Goal: Task Accomplishment & Management: Complete application form

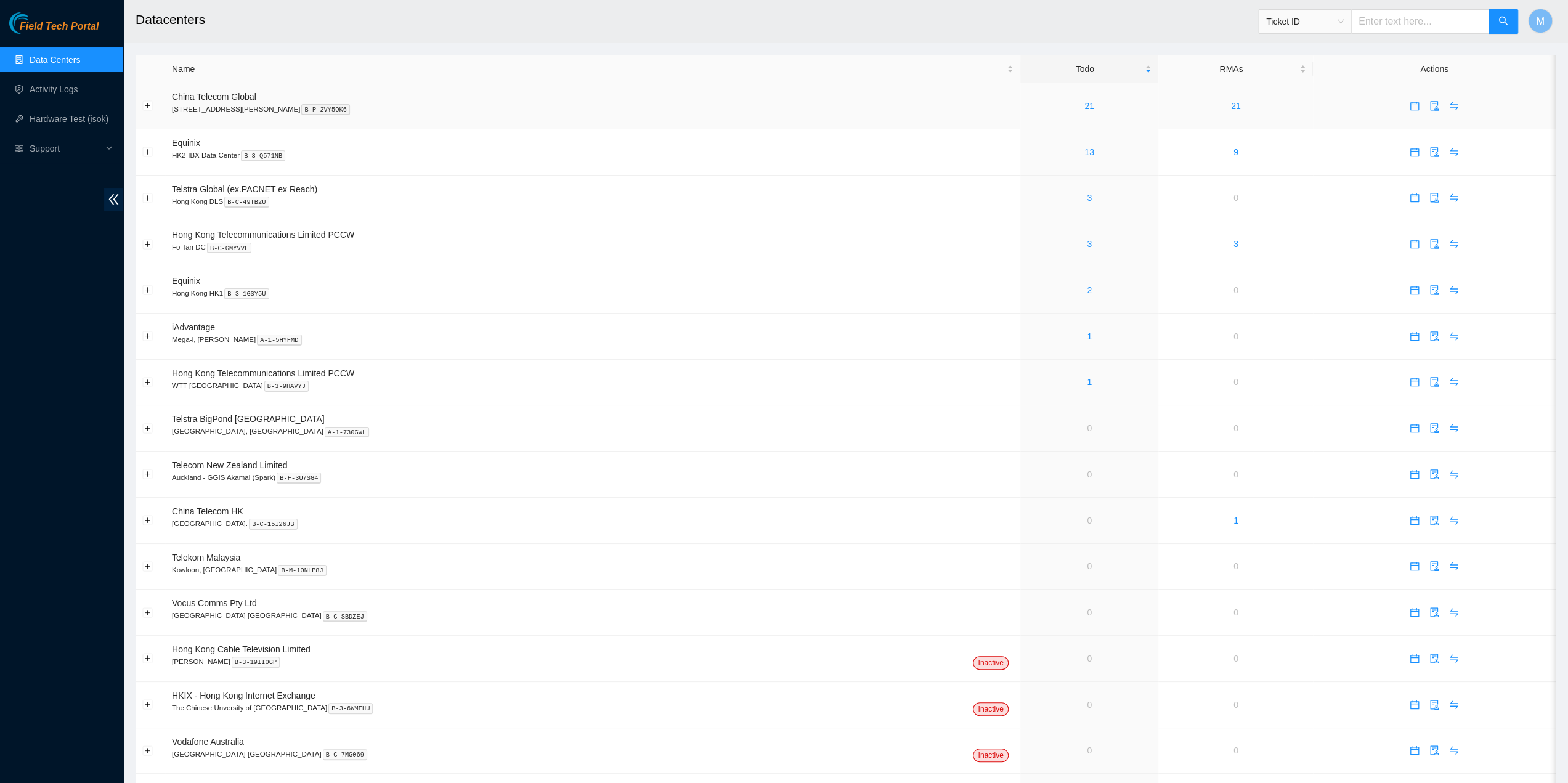
click at [1084, 102] on link "21" at bounding box center [1089, 106] width 10 height 10
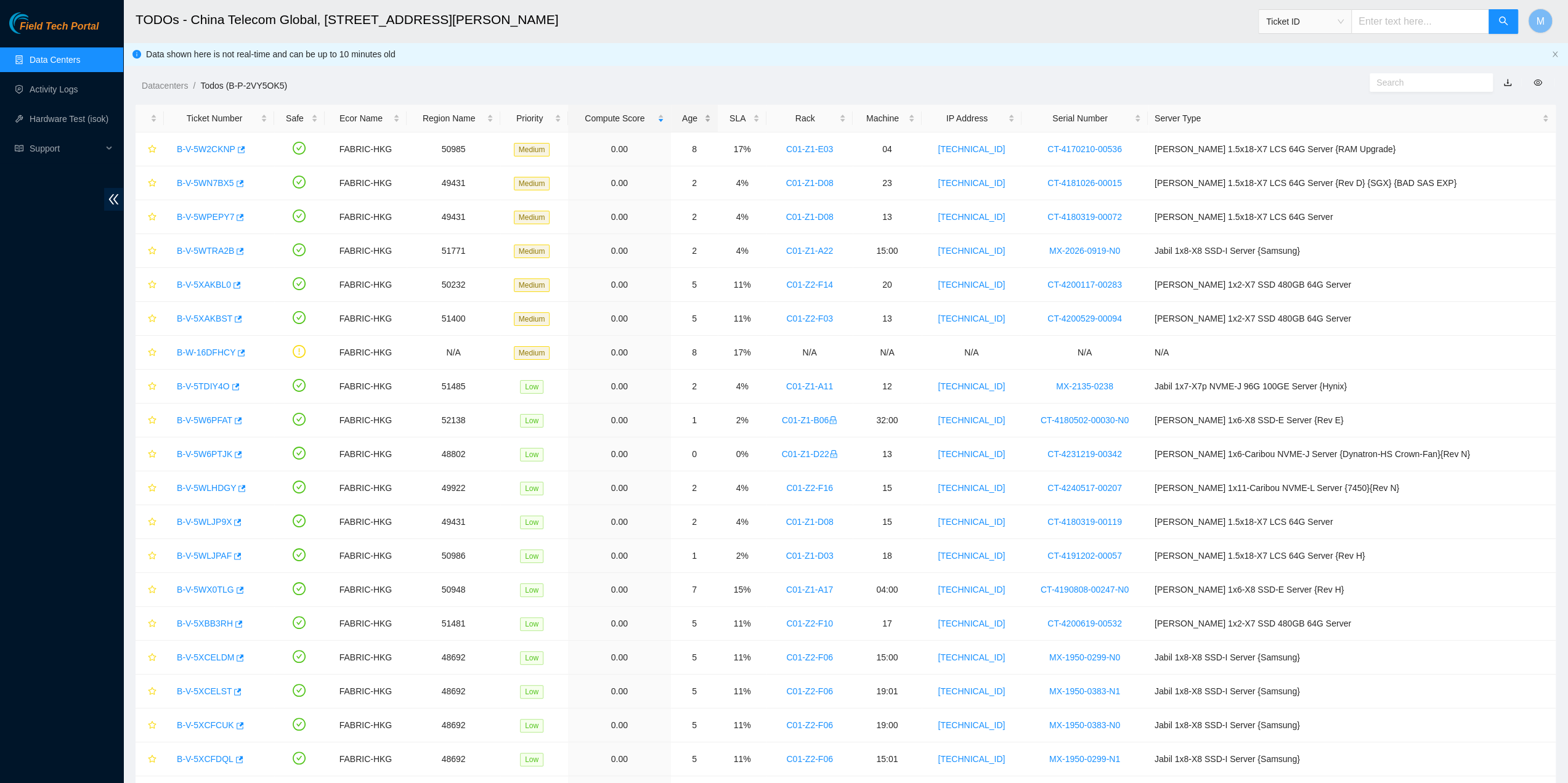
click at [712, 115] on div "Age" at bounding box center [695, 119] width 34 height 14
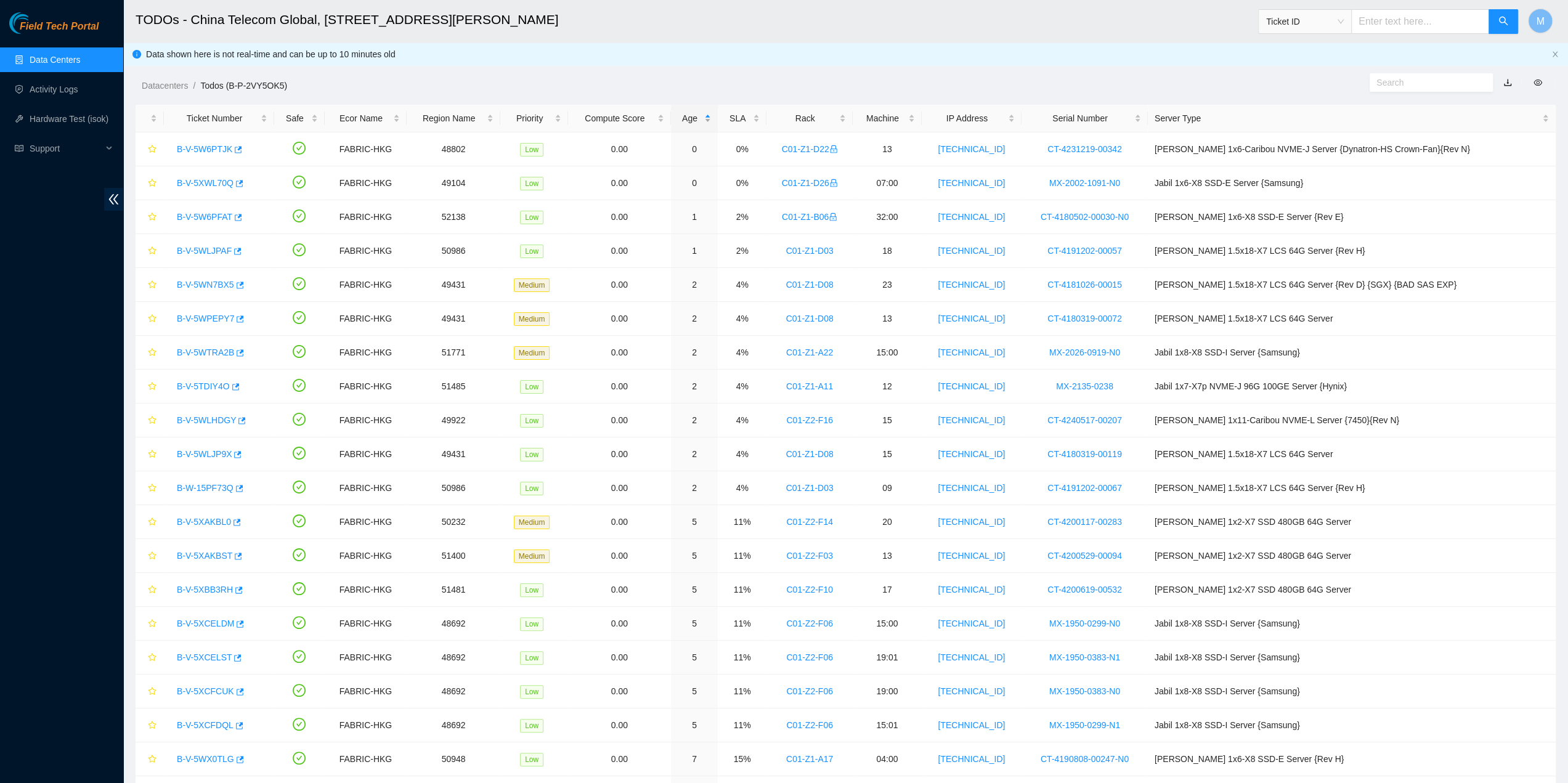
click at [712, 116] on div "Age" at bounding box center [695, 119] width 34 height 14
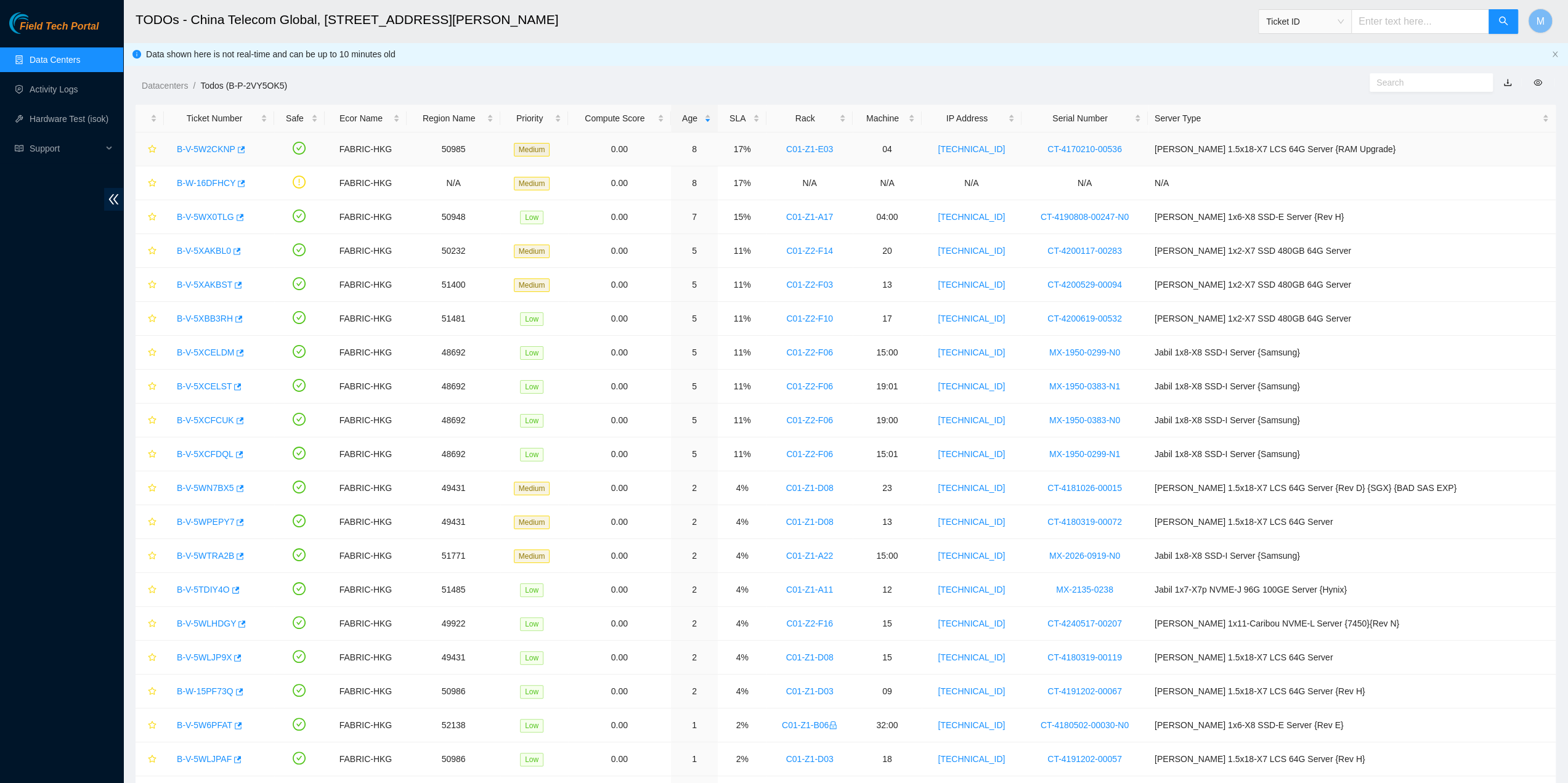
click at [178, 150] on link "B-V-5W2CKNP" at bounding box center [206, 149] width 59 height 10
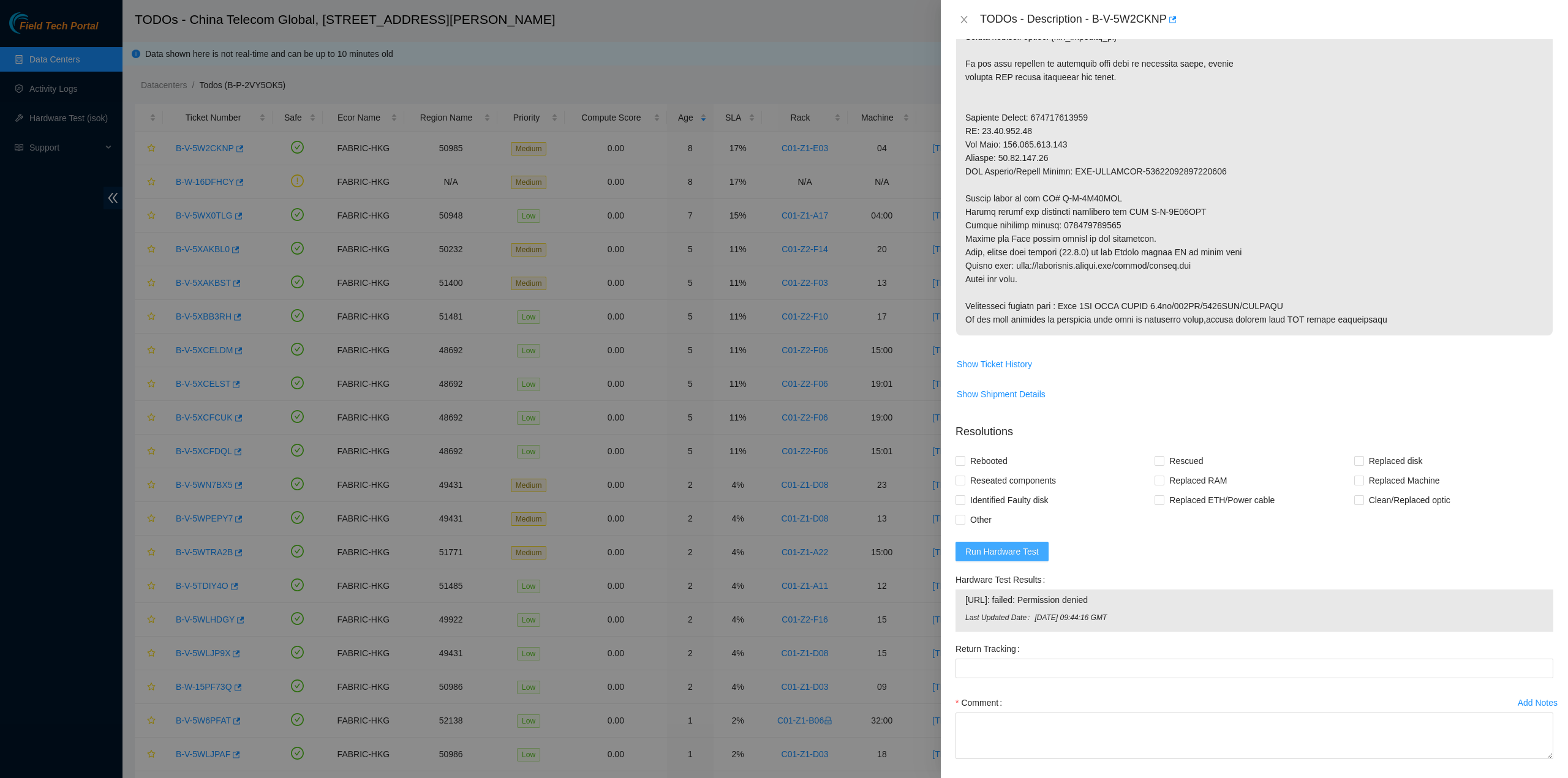
click at [1002, 553] on span "Run Hardware Test" at bounding box center [1002, 551] width 74 height 14
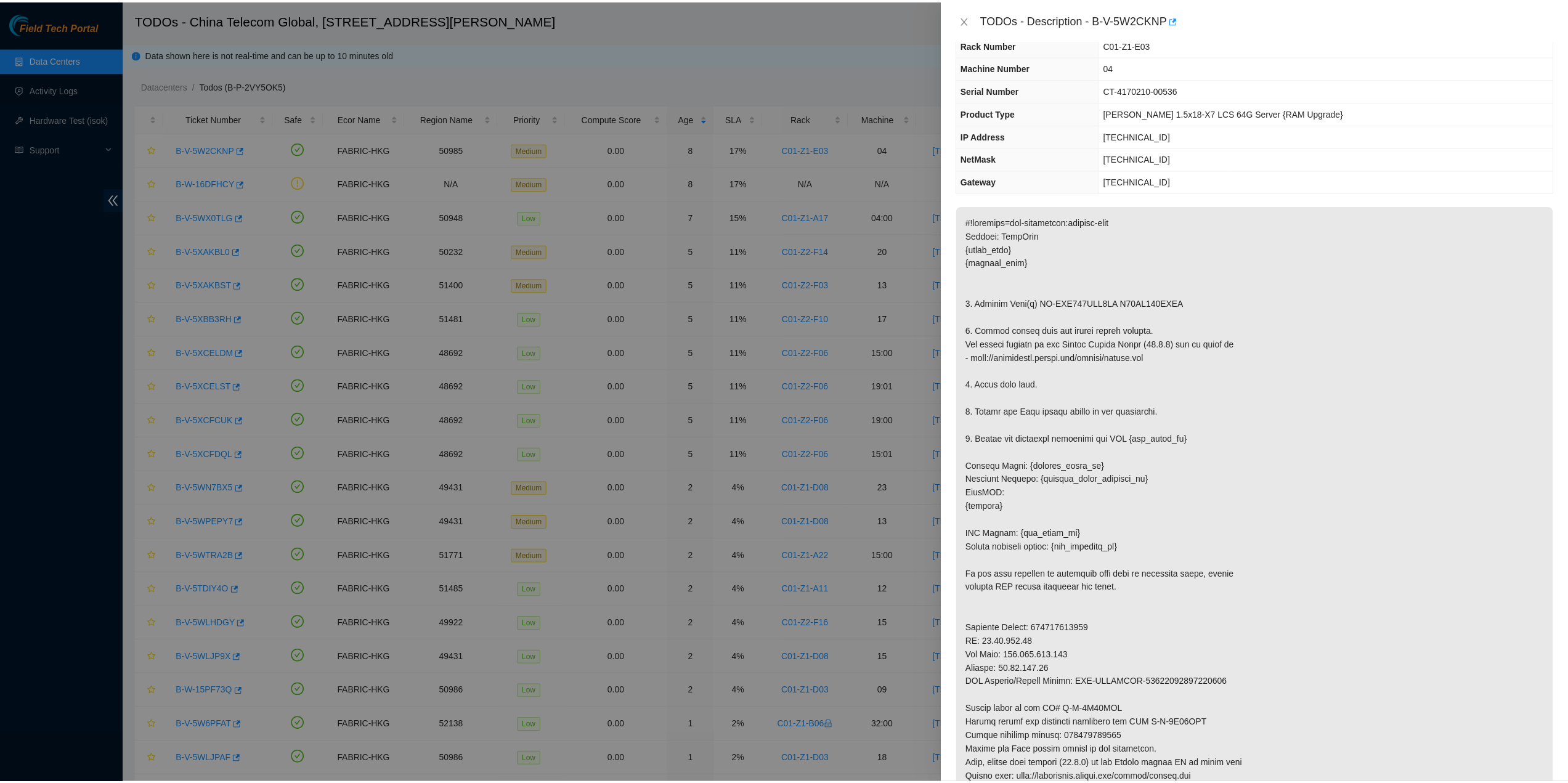
scroll to position [42, 0]
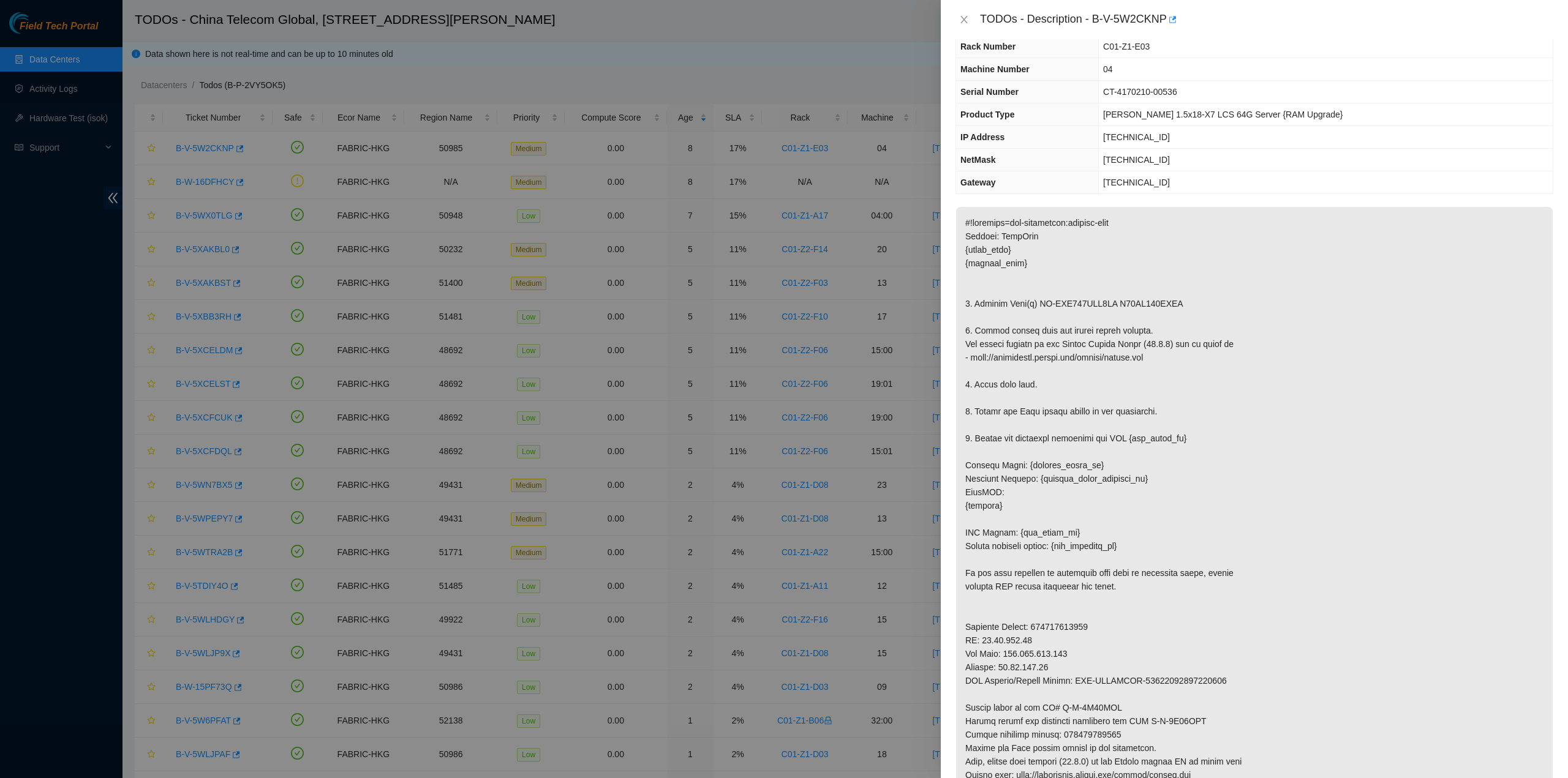
click at [965, 13] on div "TODOs - Description - B-V-5W2CKNP" at bounding box center [1254, 20] width 598 height 20
click at [961, 20] on icon "close" at bounding box center [964, 20] width 10 height 10
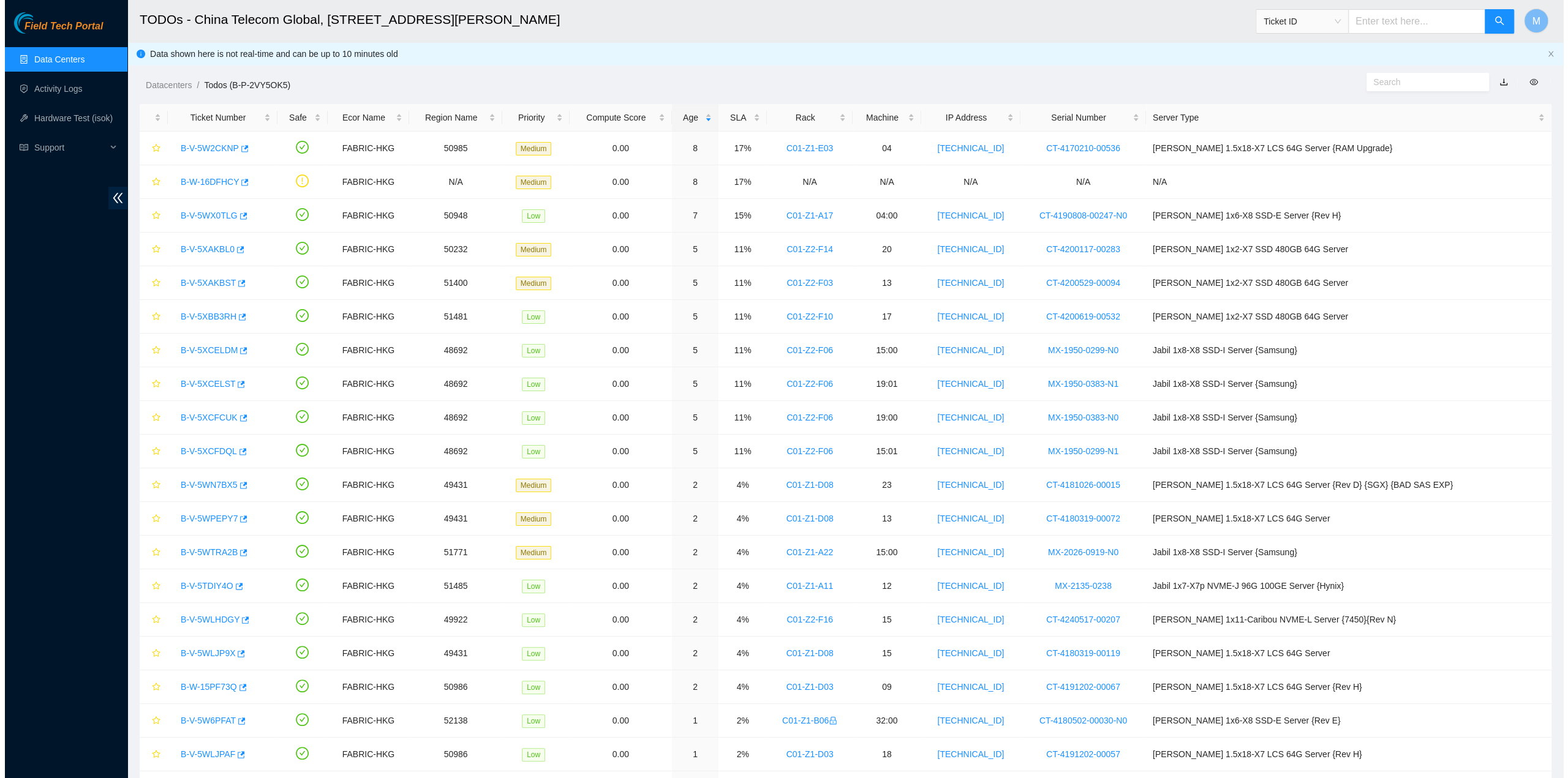
scroll to position [0, 0]
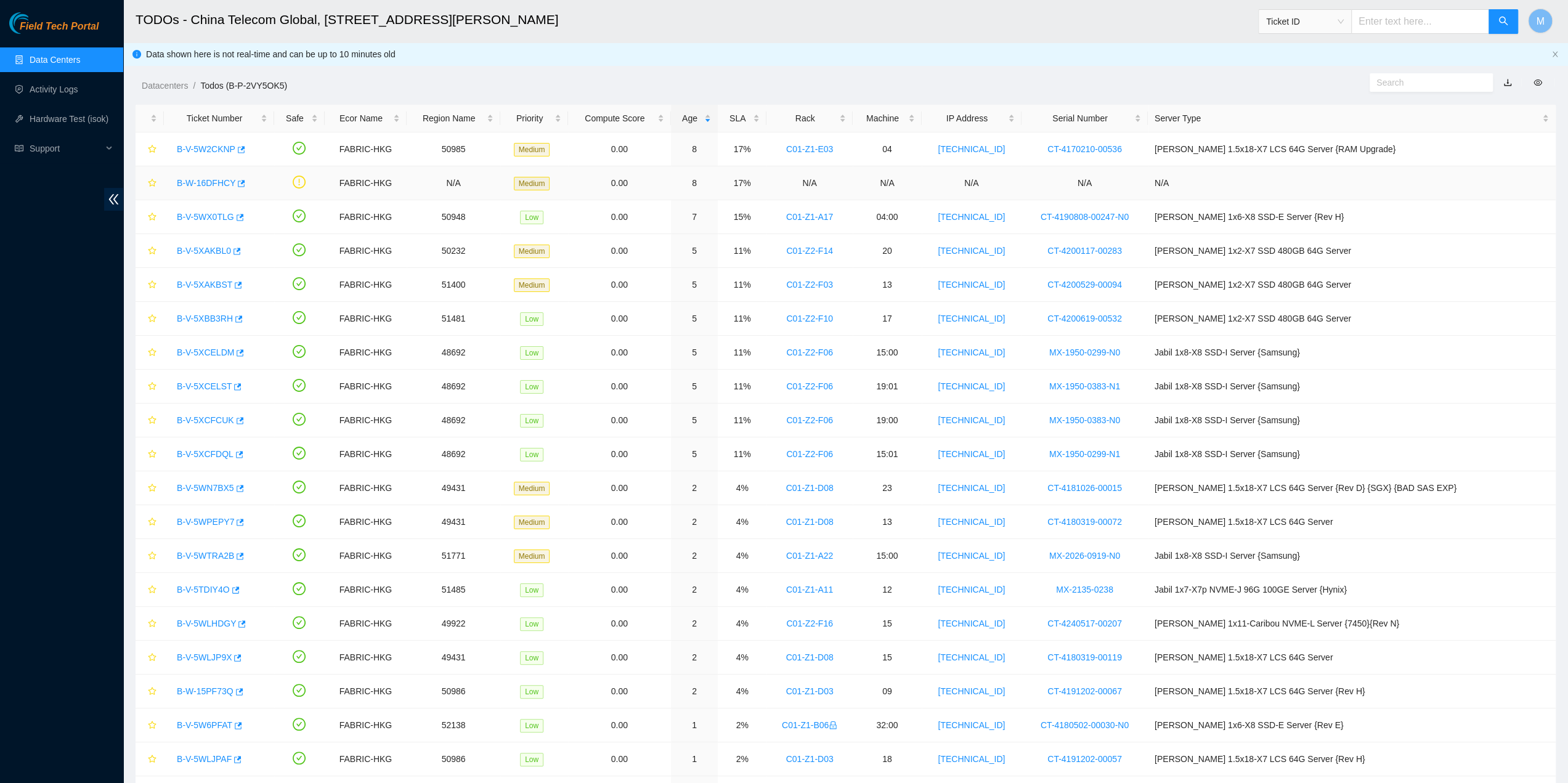
click at [220, 182] on link "B-W-16DFHCY" at bounding box center [206, 183] width 59 height 10
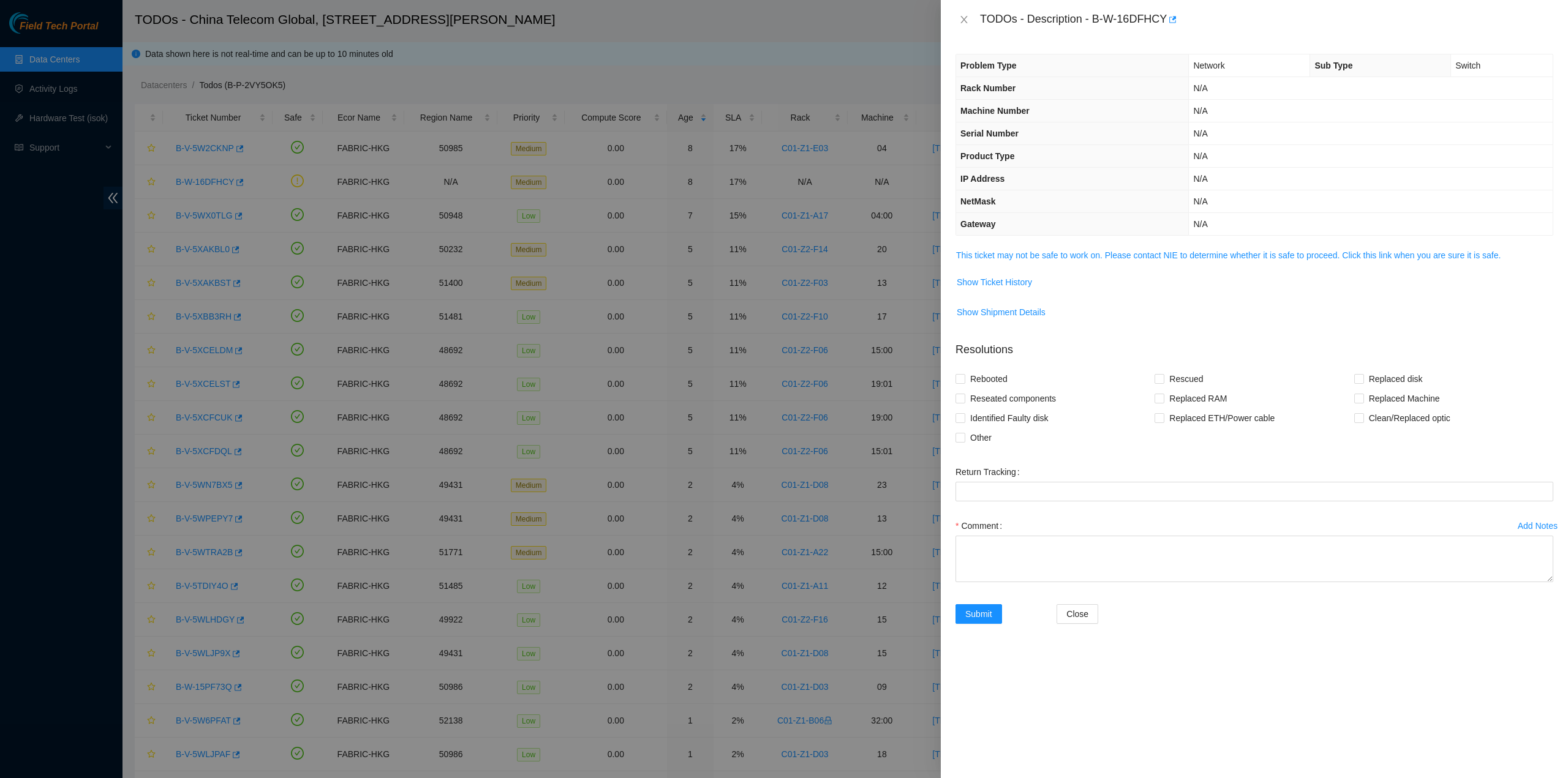
click at [1169, 265] on td "This ticket may not be safe to work on. Please contact NIE to determine whether…" at bounding box center [1254, 260] width 598 height 24
click at [1170, 255] on link "This ticket may not be safe to work on. Please contact NIE to determine whether…" at bounding box center [1229, 255] width 545 height 10
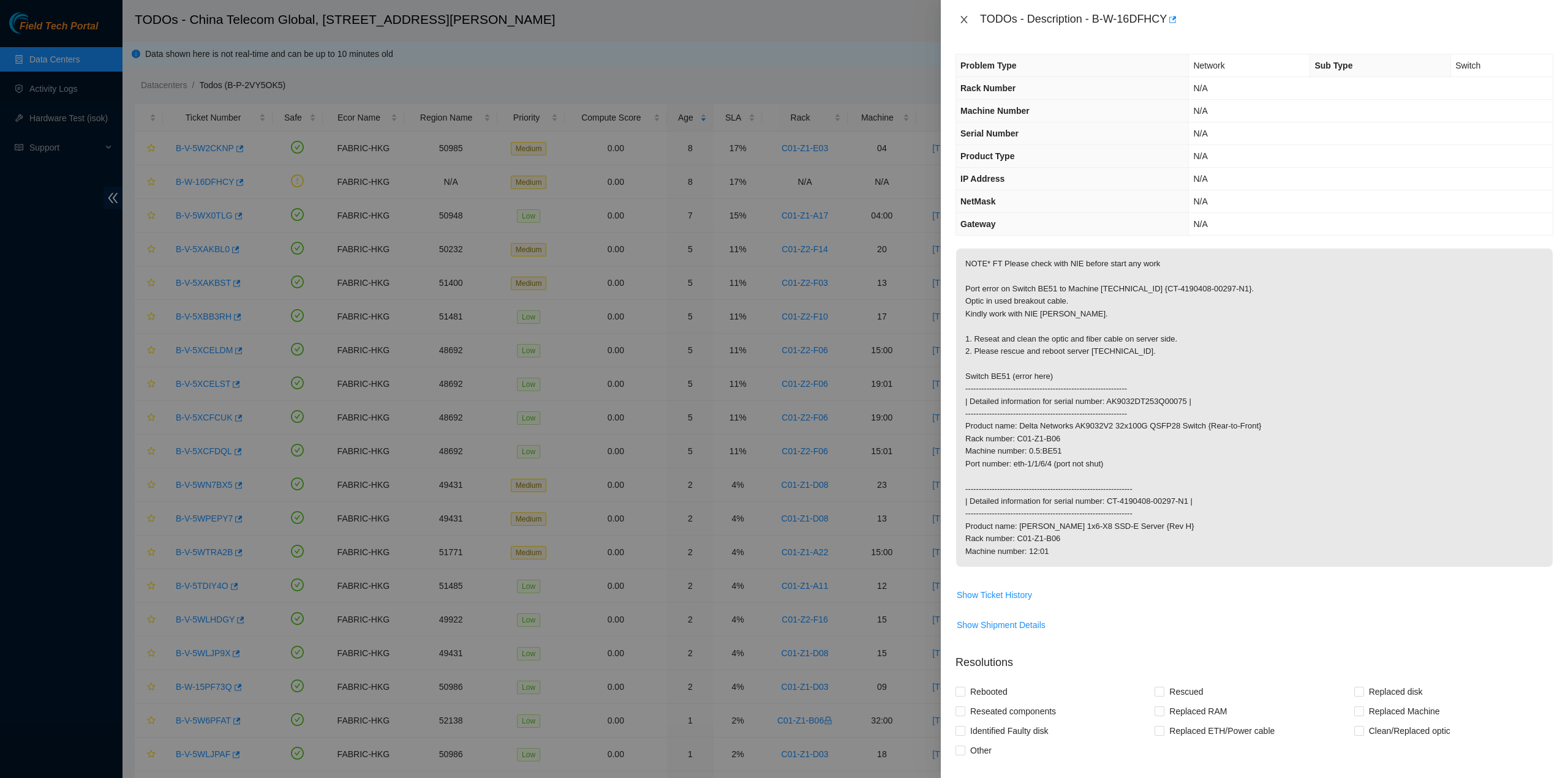
click at [961, 17] on icon "close" at bounding box center [964, 20] width 10 height 10
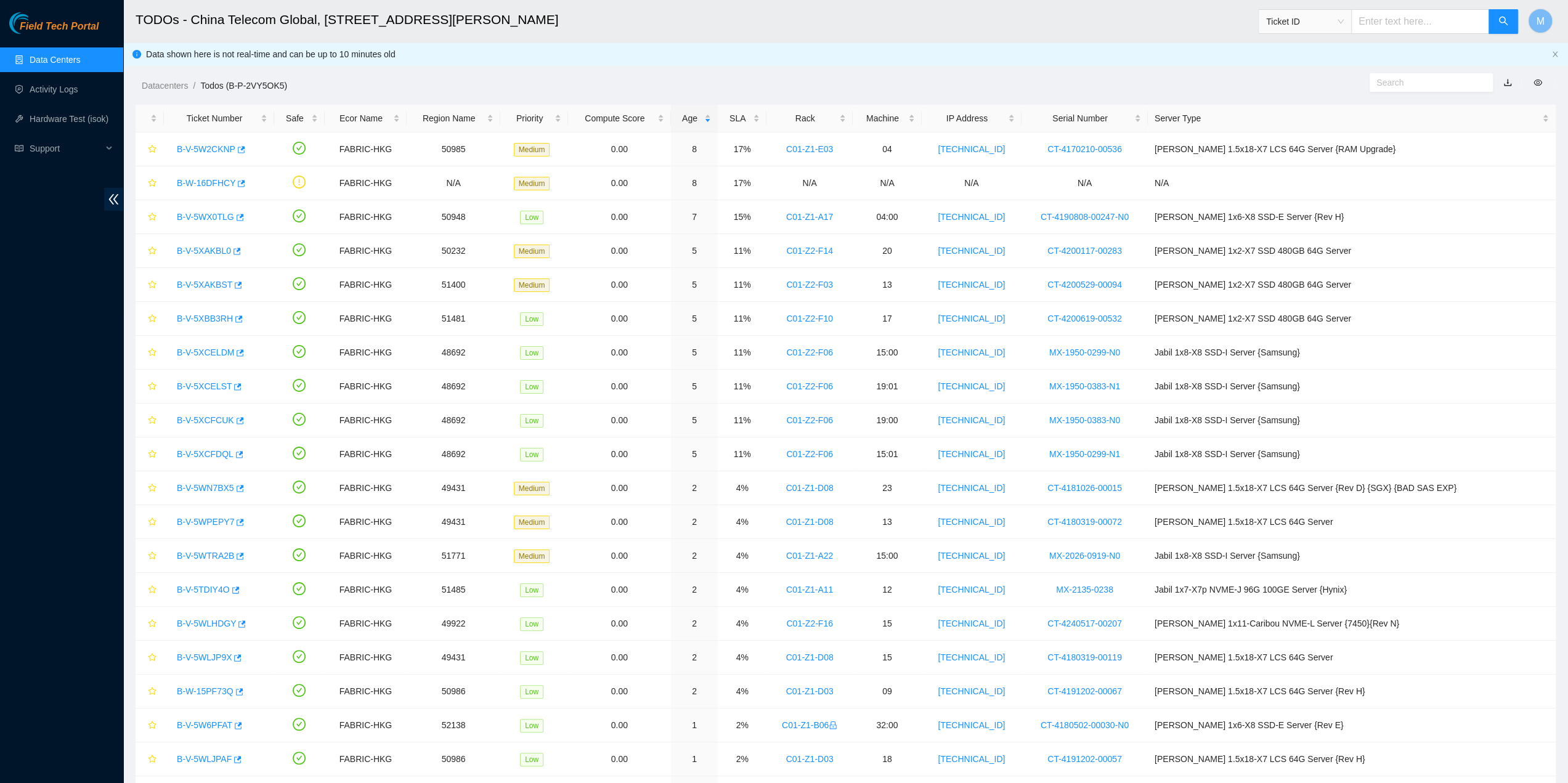
click at [160, 75] on div "Datacenters / Todos (B-P-2VY5OK5) /" at bounding box center [665, 57] width 1084 height 69
click at [161, 85] on link "Datacenters" at bounding box center [165, 85] width 46 height 10
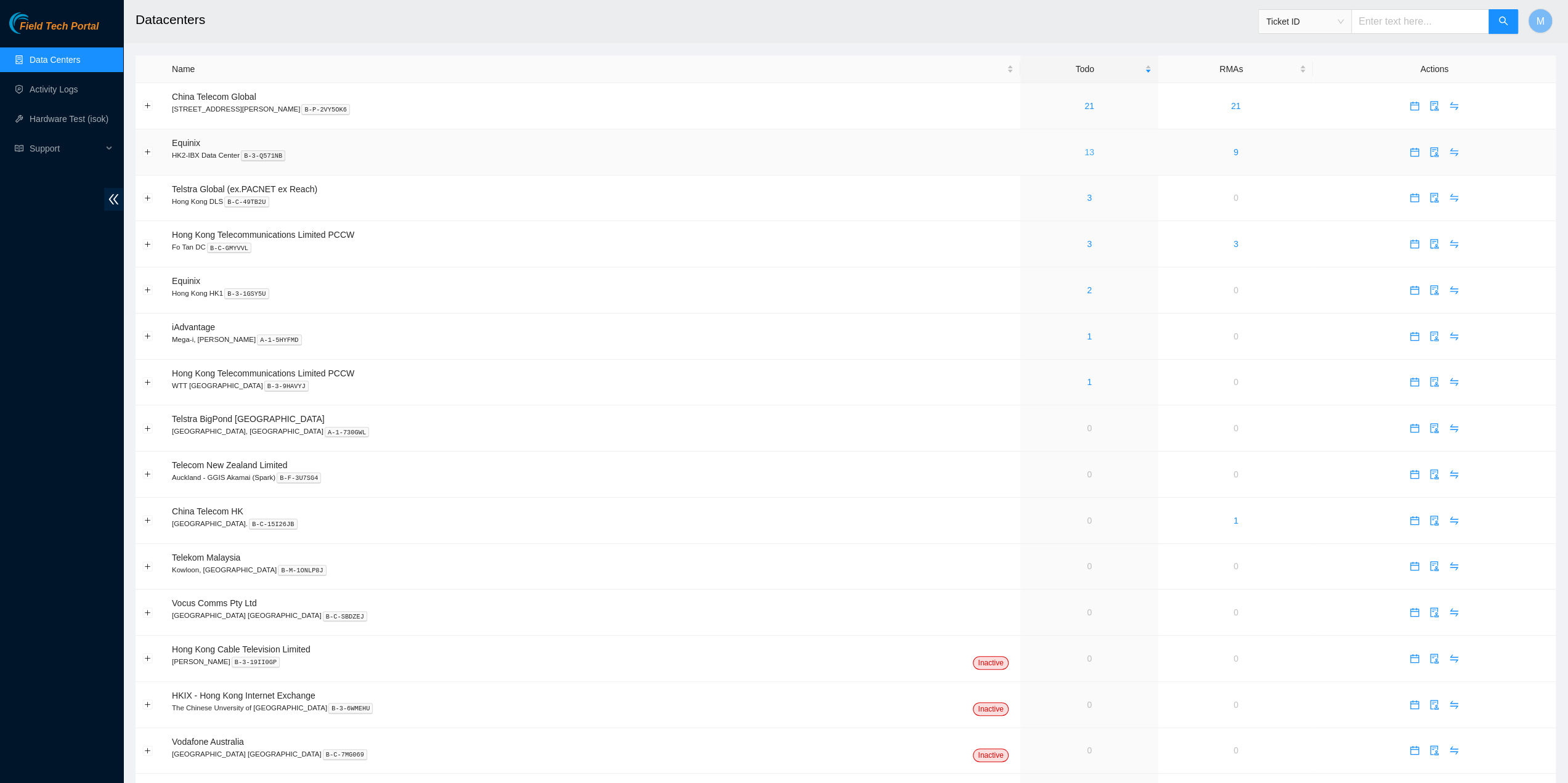
click at [1084, 153] on link "13" at bounding box center [1089, 152] width 10 height 10
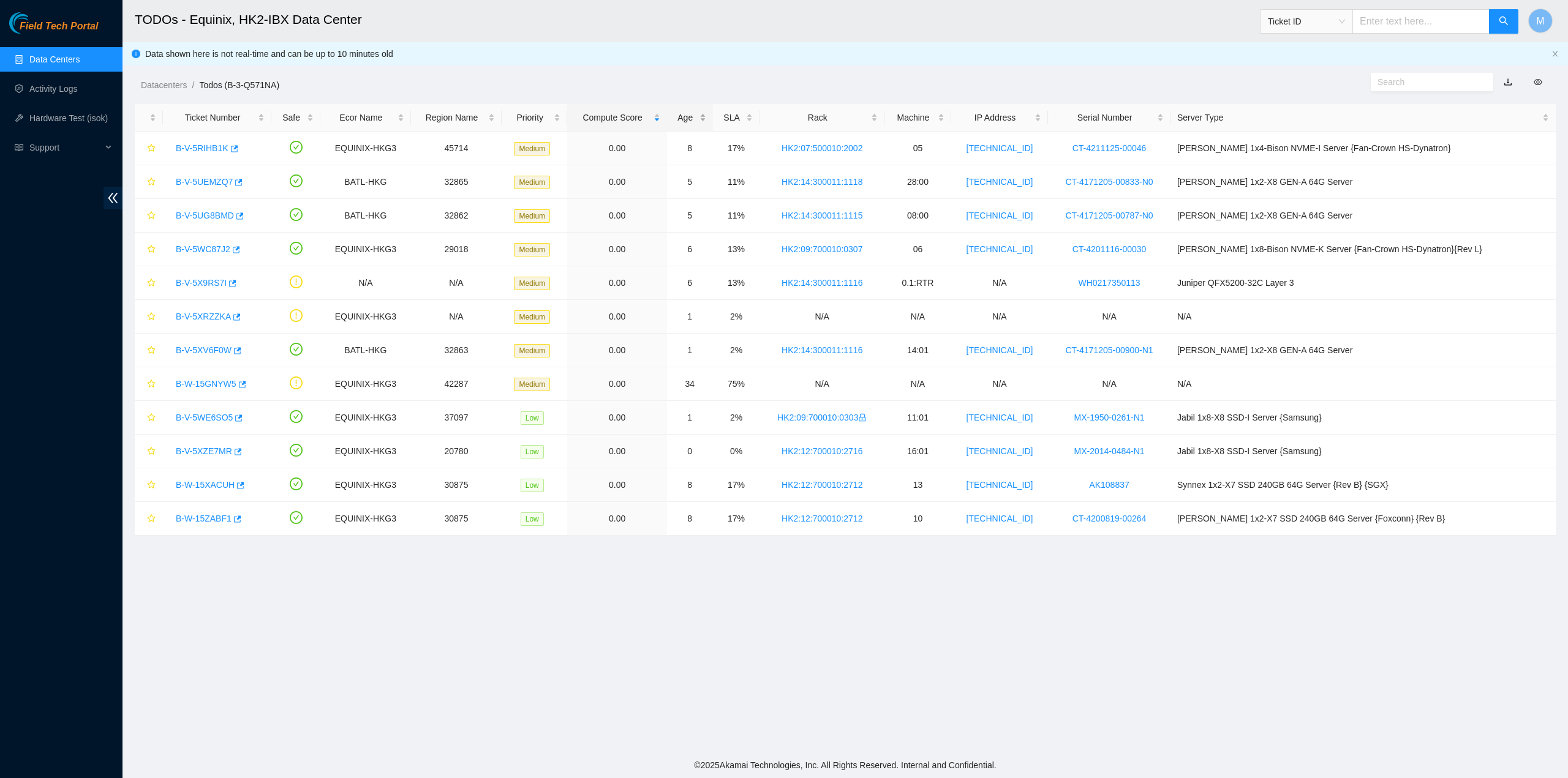
click at [706, 115] on div "Age" at bounding box center [690, 118] width 32 height 14
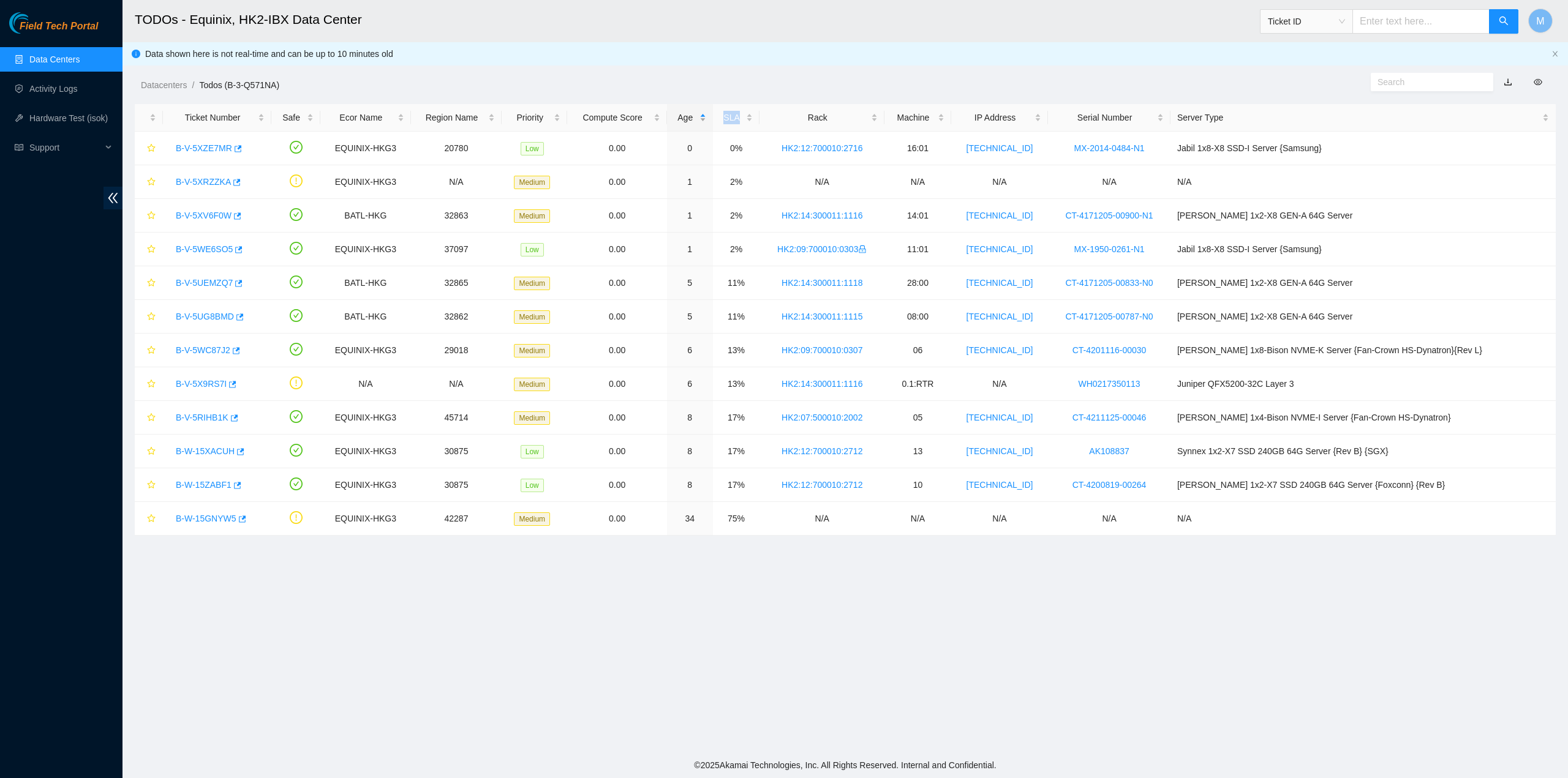
click at [706, 115] on div "Age" at bounding box center [690, 118] width 32 height 14
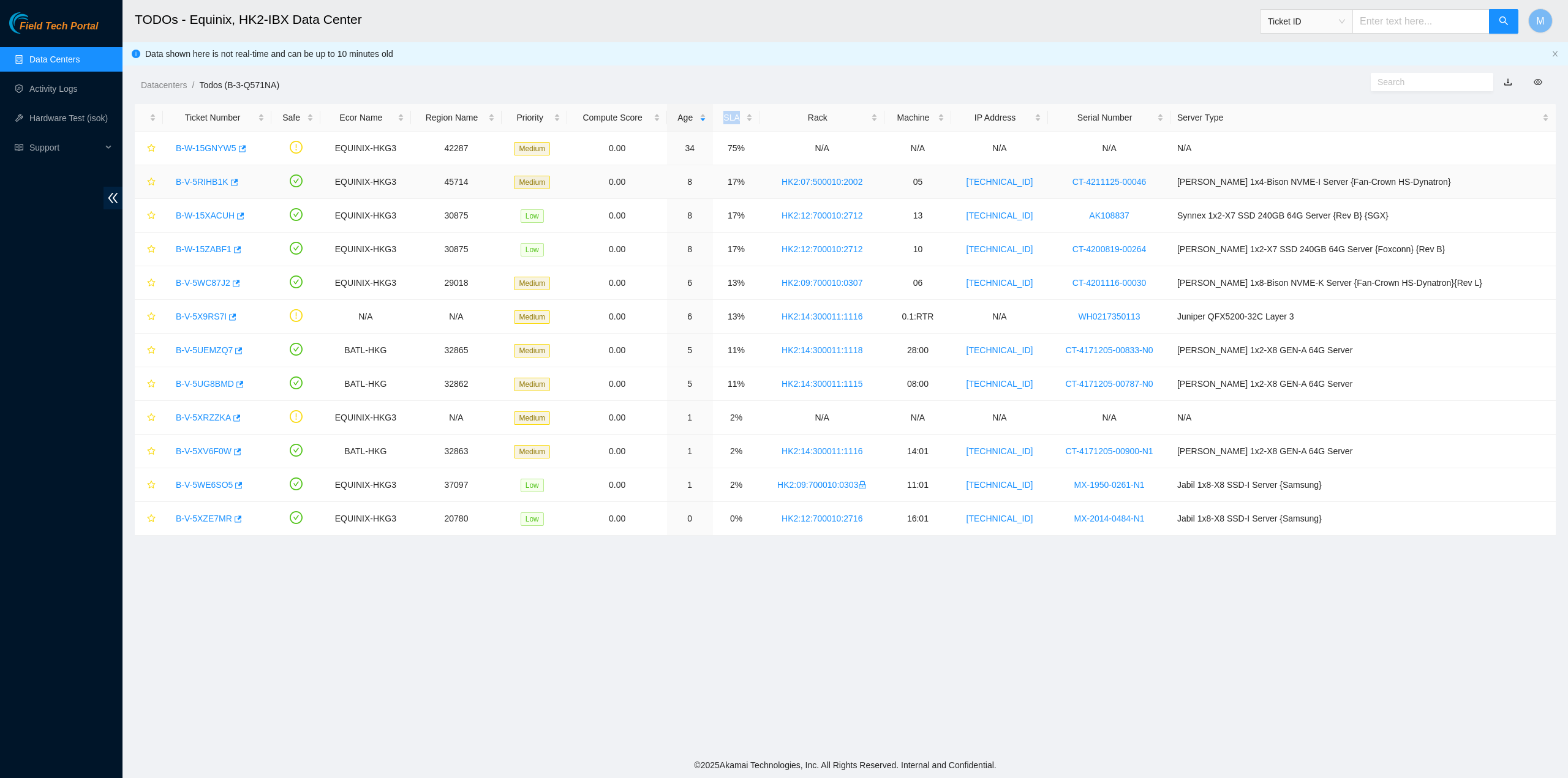
click at [210, 178] on link "B-V-5RIHB1K" at bounding box center [202, 182] width 53 height 10
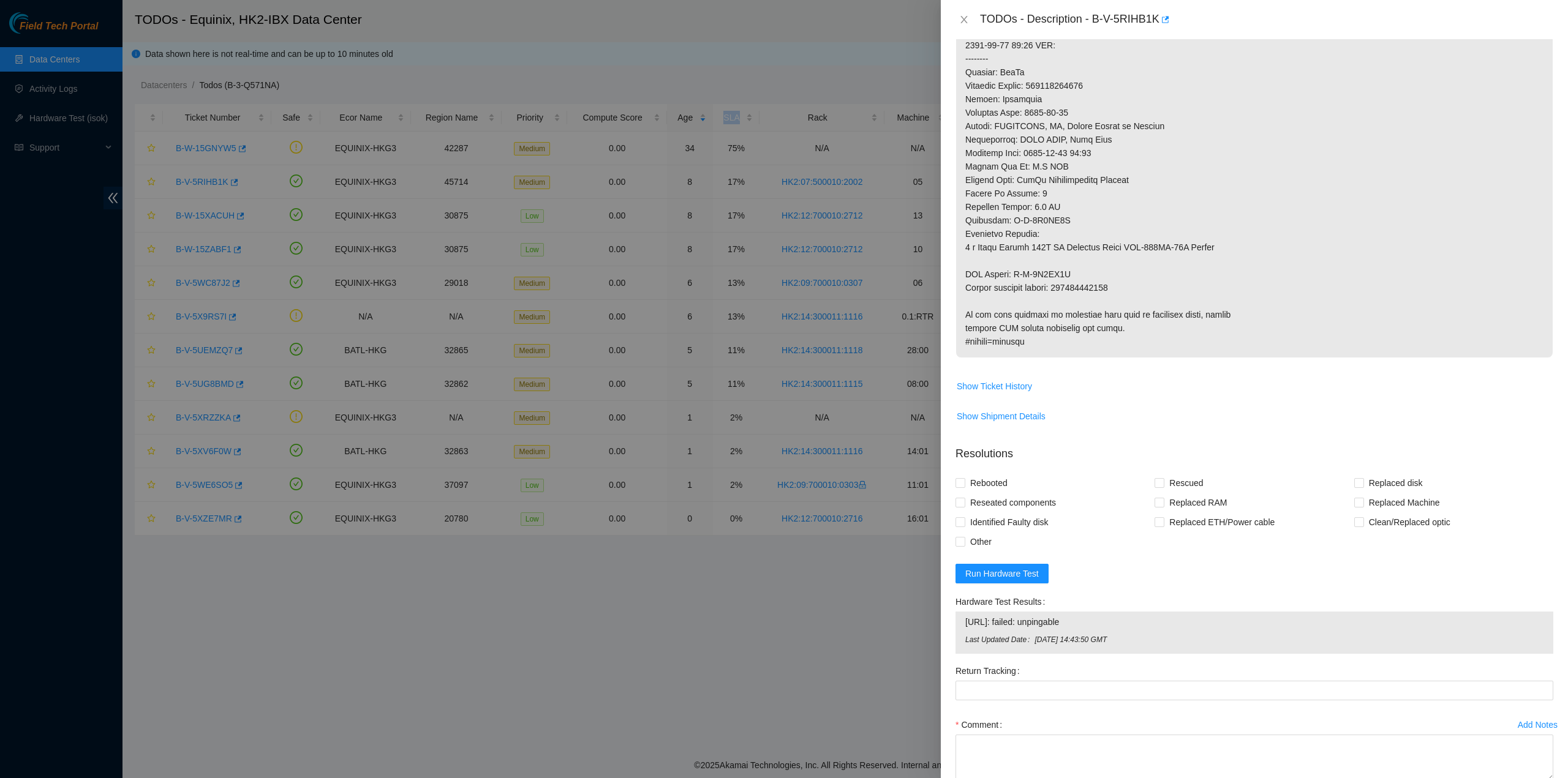
scroll to position [490, 0]
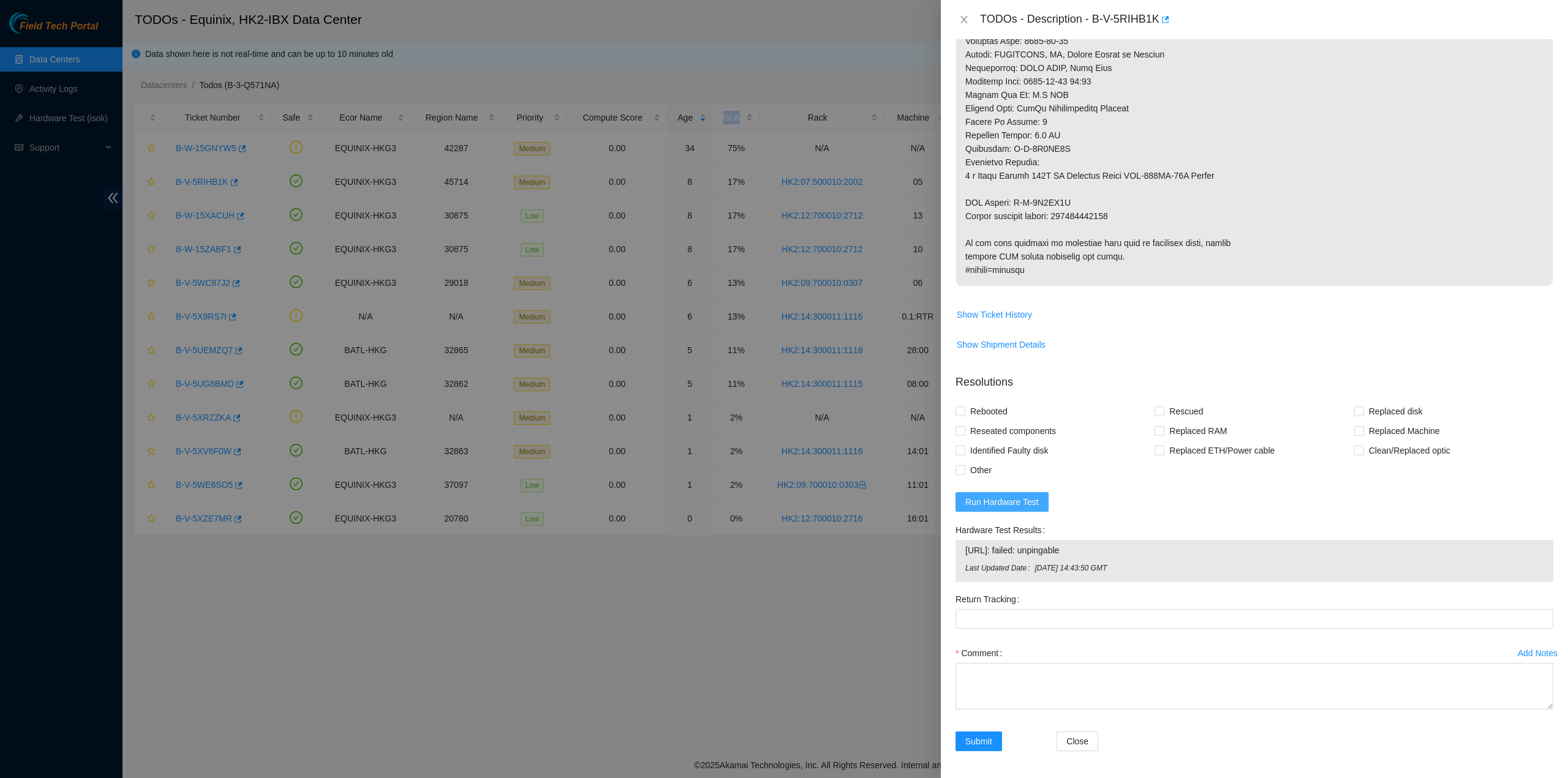
click at [1023, 502] on span "Run Hardware Test" at bounding box center [1002, 502] width 74 height 14
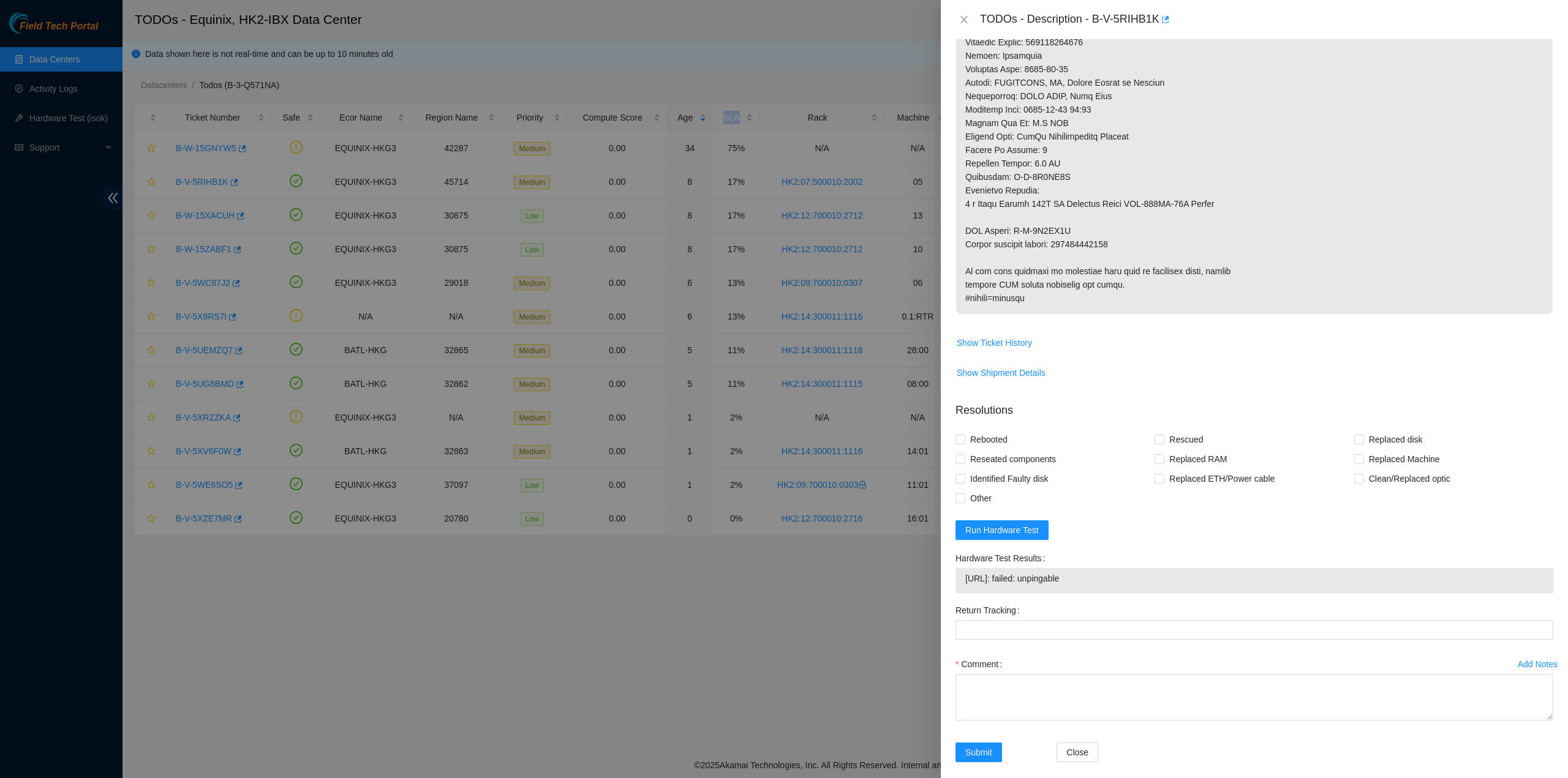
scroll to position [521, 0]
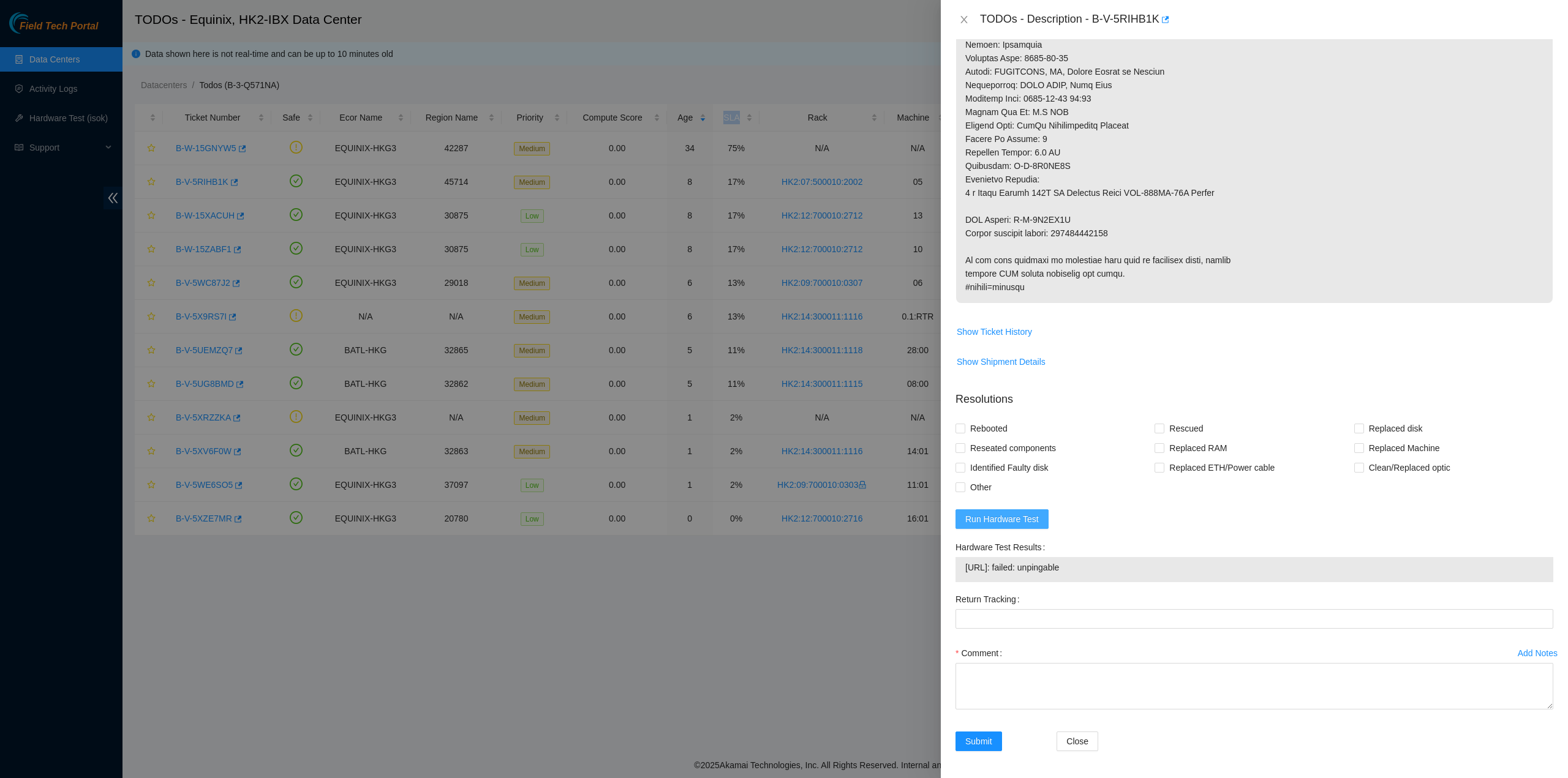
click at [1011, 518] on span "Run Hardware Test" at bounding box center [1002, 519] width 74 height 14
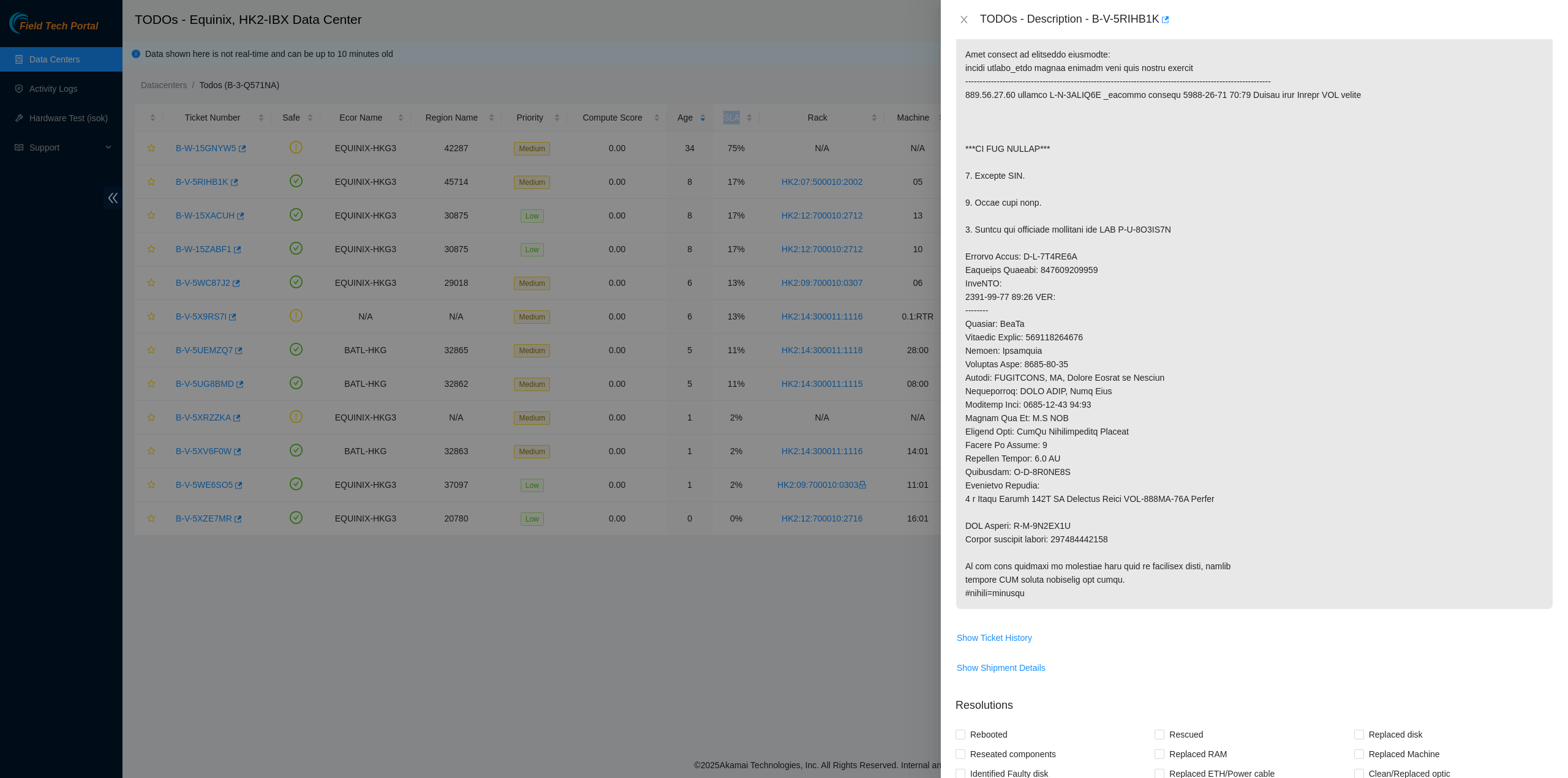
scroll to position [0, 0]
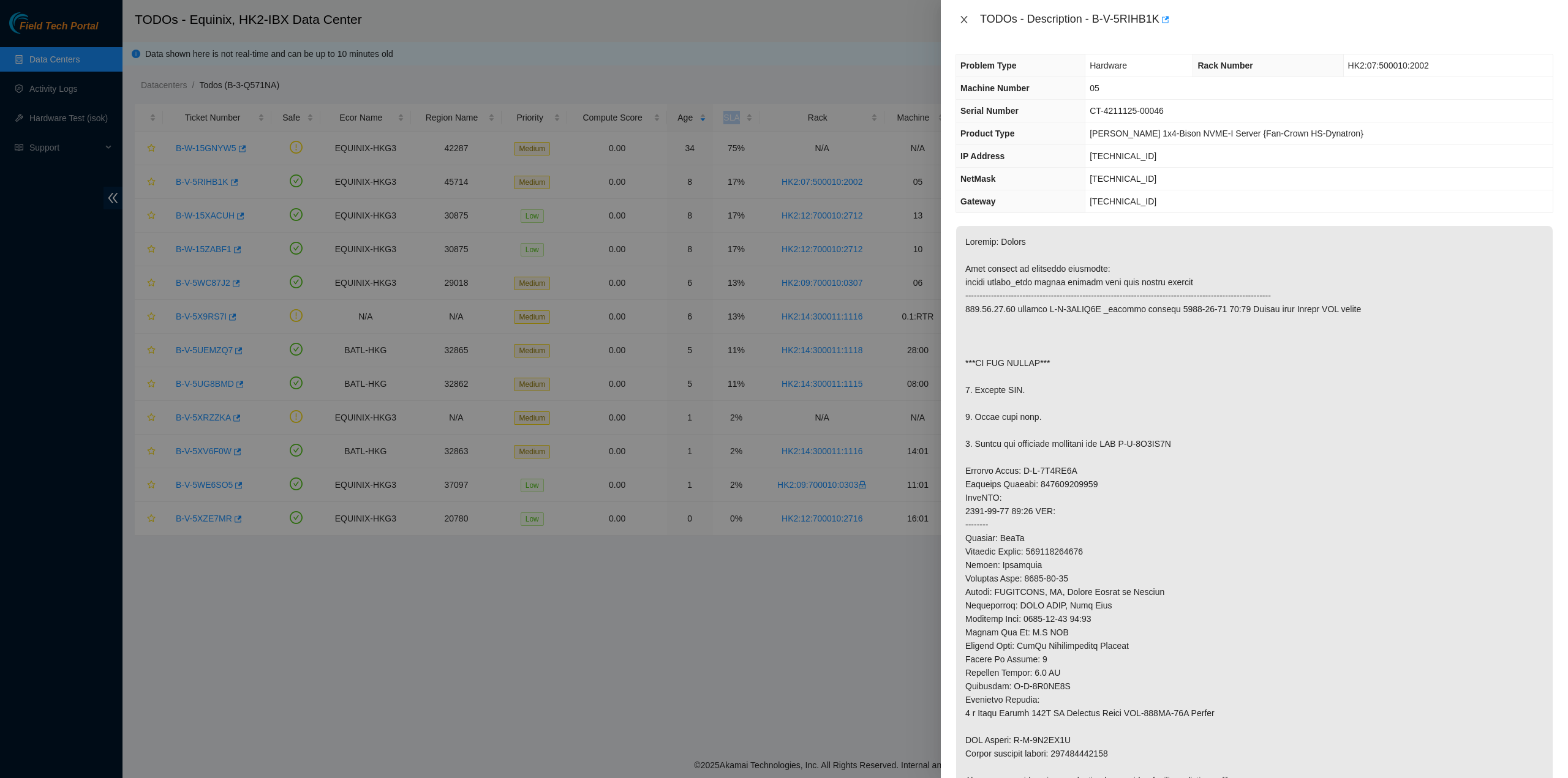
click at [962, 22] on icon "close" at bounding box center [964, 20] width 10 height 10
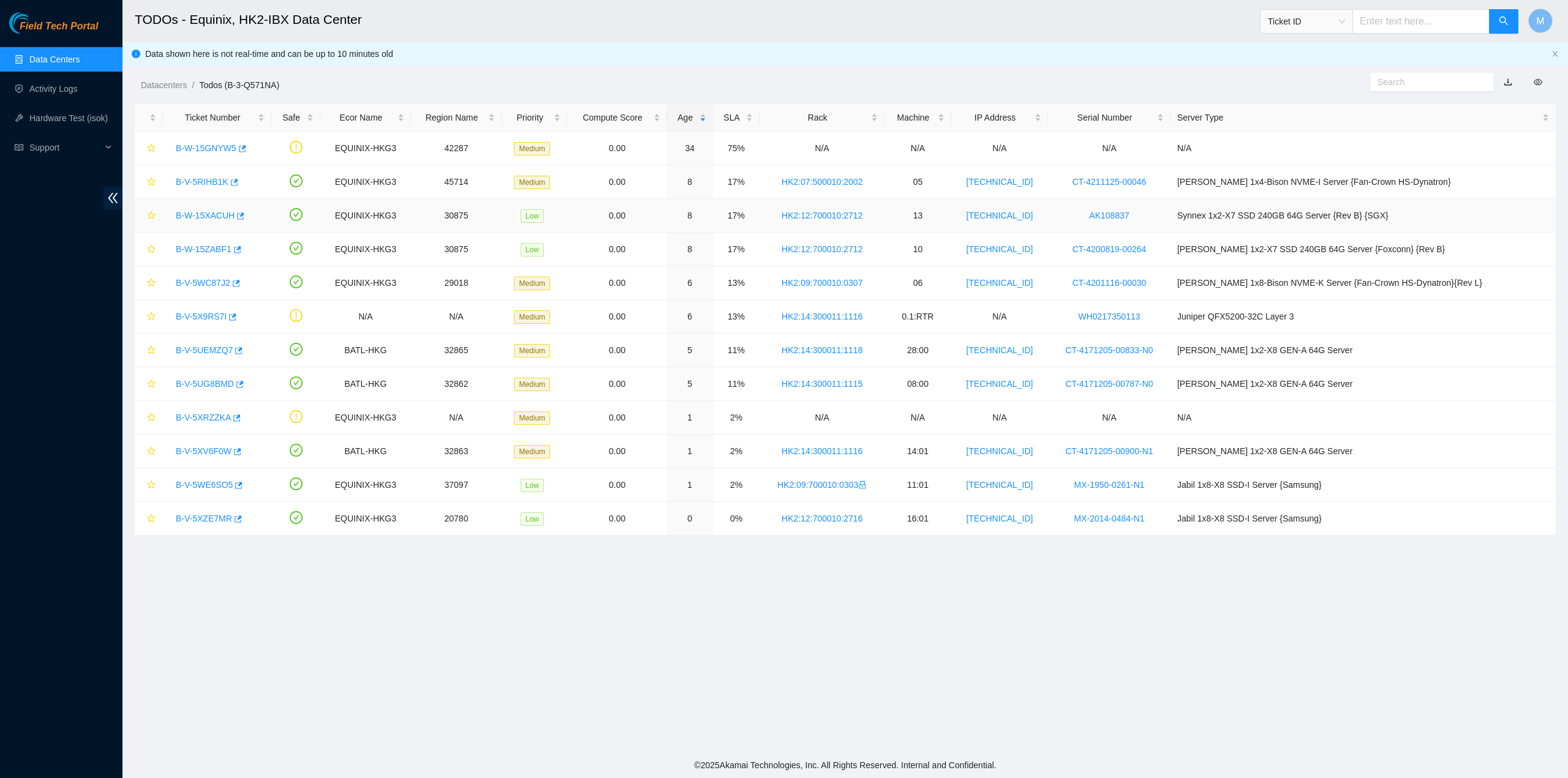
click at [212, 221] on div "B-W-15XACUH" at bounding box center [217, 215] width 95 height 20
click at [212, 215] on link "B-W-15XACUH" at bounding box center [205, 215] width 59 height 10
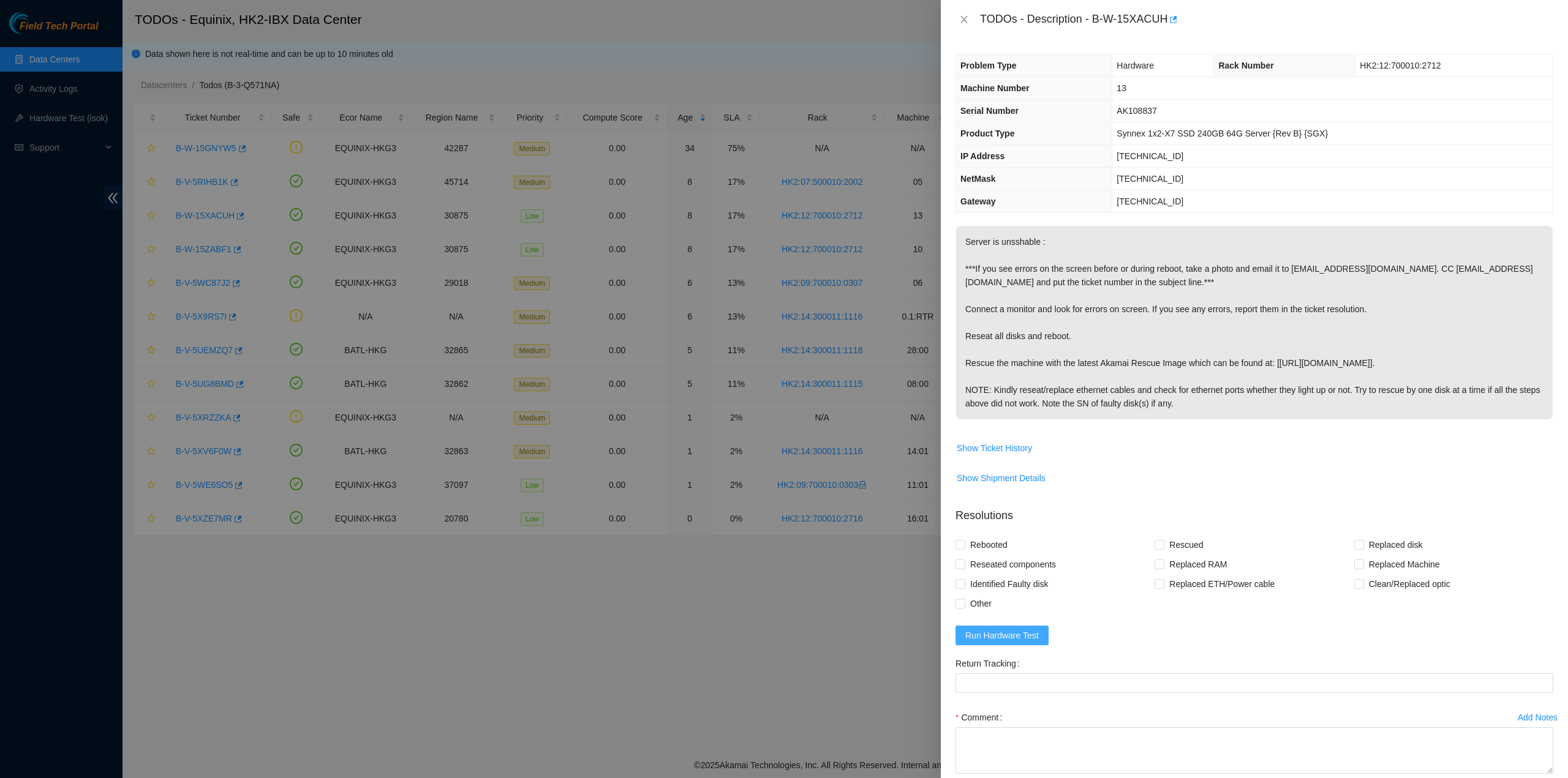
click at [1028, 626] on button "Run Hardware Test" at bounding box center [1002, 635] width 93 height 20
click at [1534, 30] on icon "close" at bounding box center [1535, 31] width 8 height 8
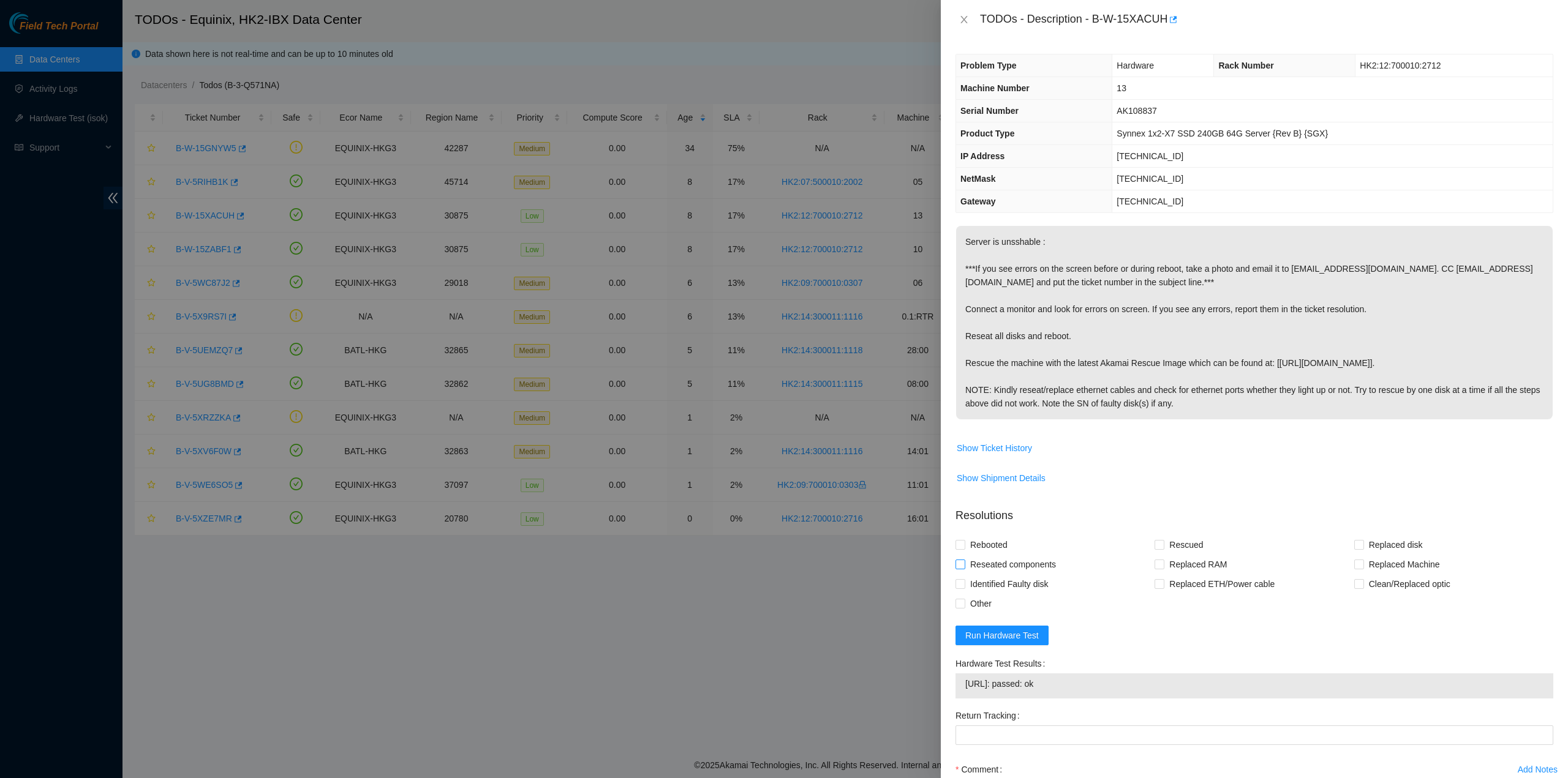
drag, startPoint x: 995, startPoint y: 560, endPoint x: 995, endPoint y: 554, distance: 6.0
click at [995, 558] on span "Reseated components" at bounding box center [1013, 564] width 95 height 20
click at [965, 560] on input "Reseated components" at bounding box center [959, 563] width 8 height 8
checkbox input "true"
click at [992, 547] on span "Rebooted" at bounding box center [989, 545] width 47 height 20
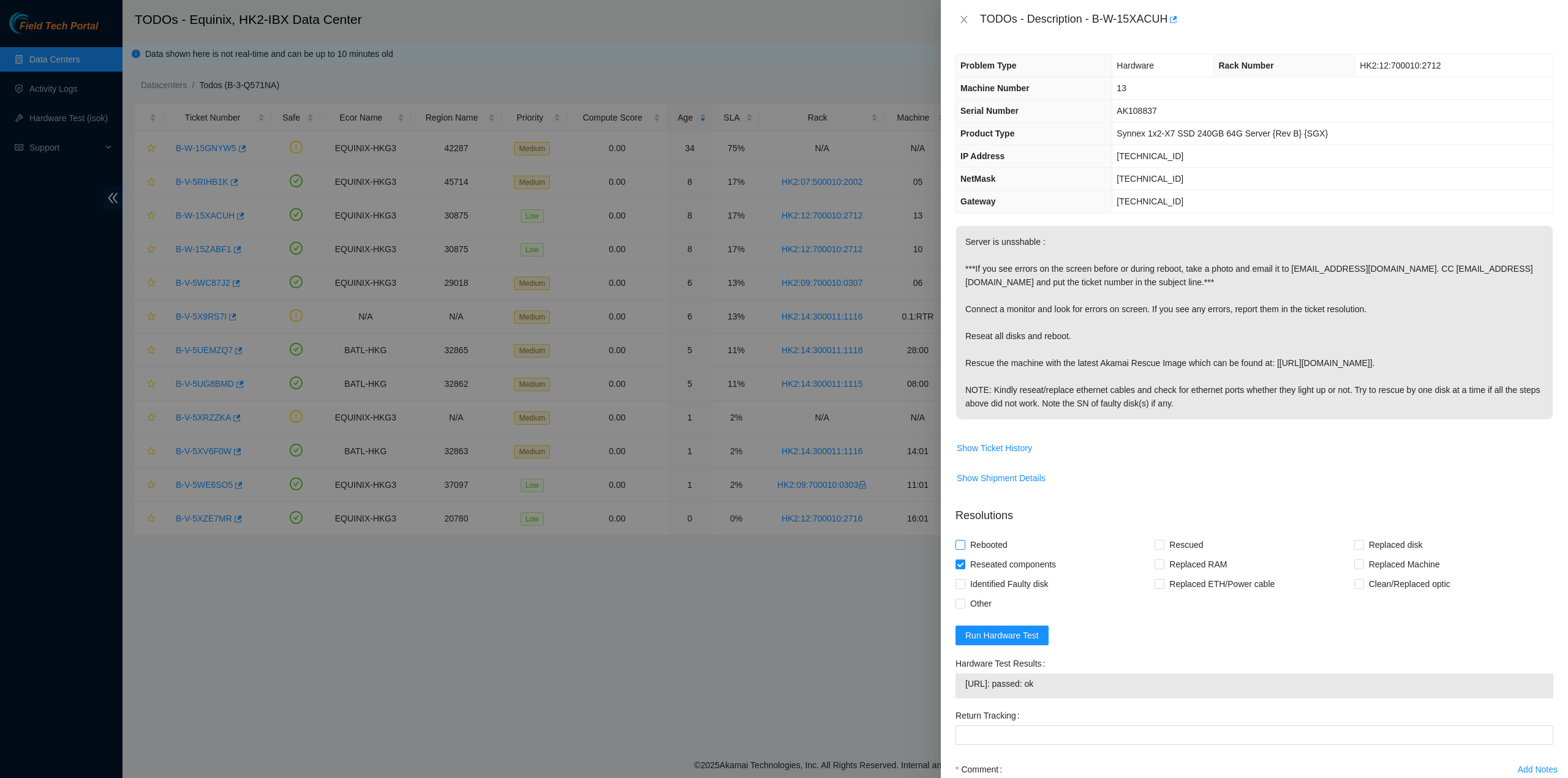
click at [965, 547] on input "Rebooted" at bounding box center [959, 544] width 8 height 8
checkbox input "true"
click at [1167, 548] on span "Rescued" at bounding box center [1187, 545] width 44 height 20
click at [1163, 548] on input "Rescued" at bounding box center [1158, 544] width 8 height 8
checkbox input "true"
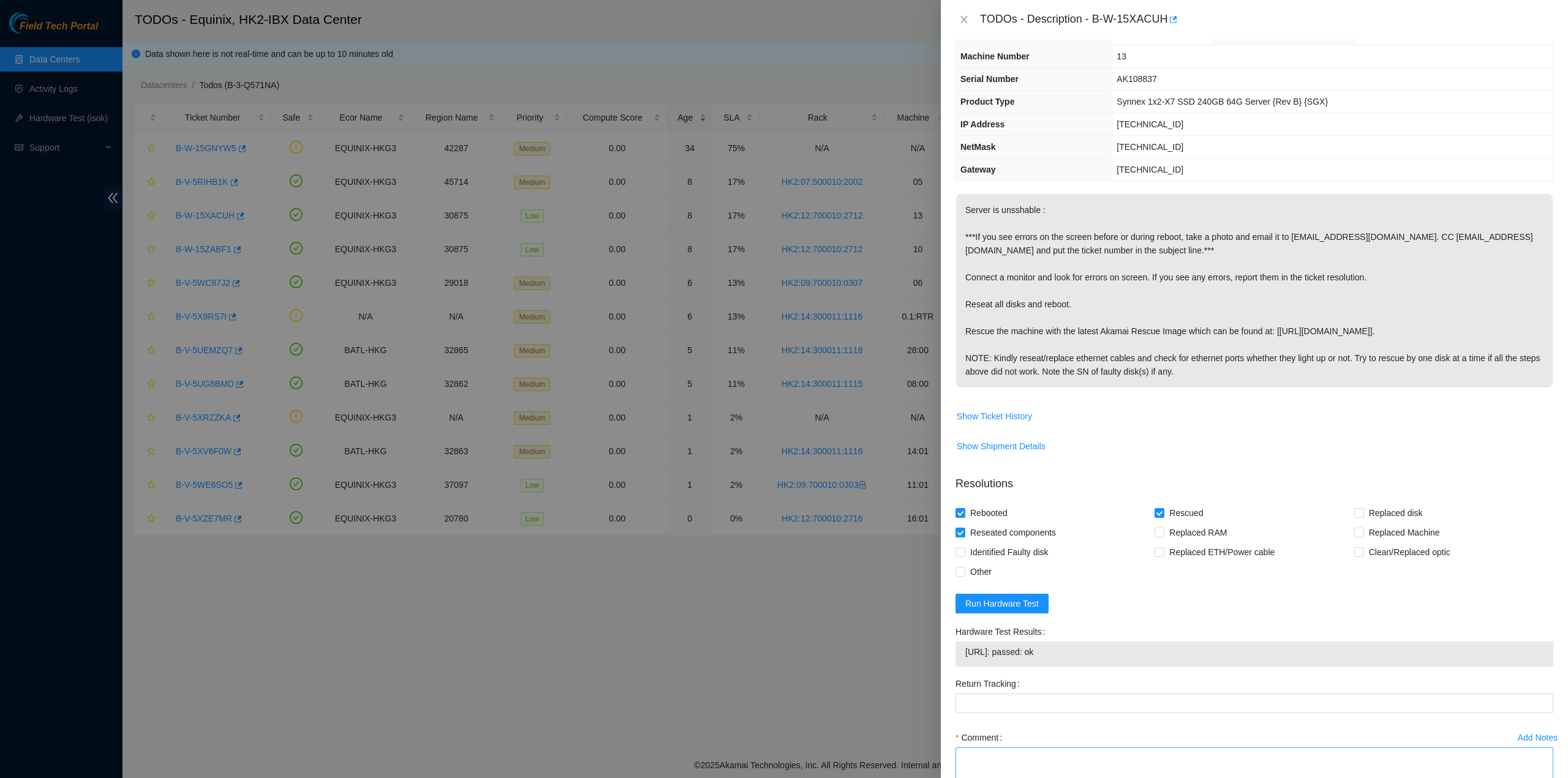
scroll to position [116, 0]
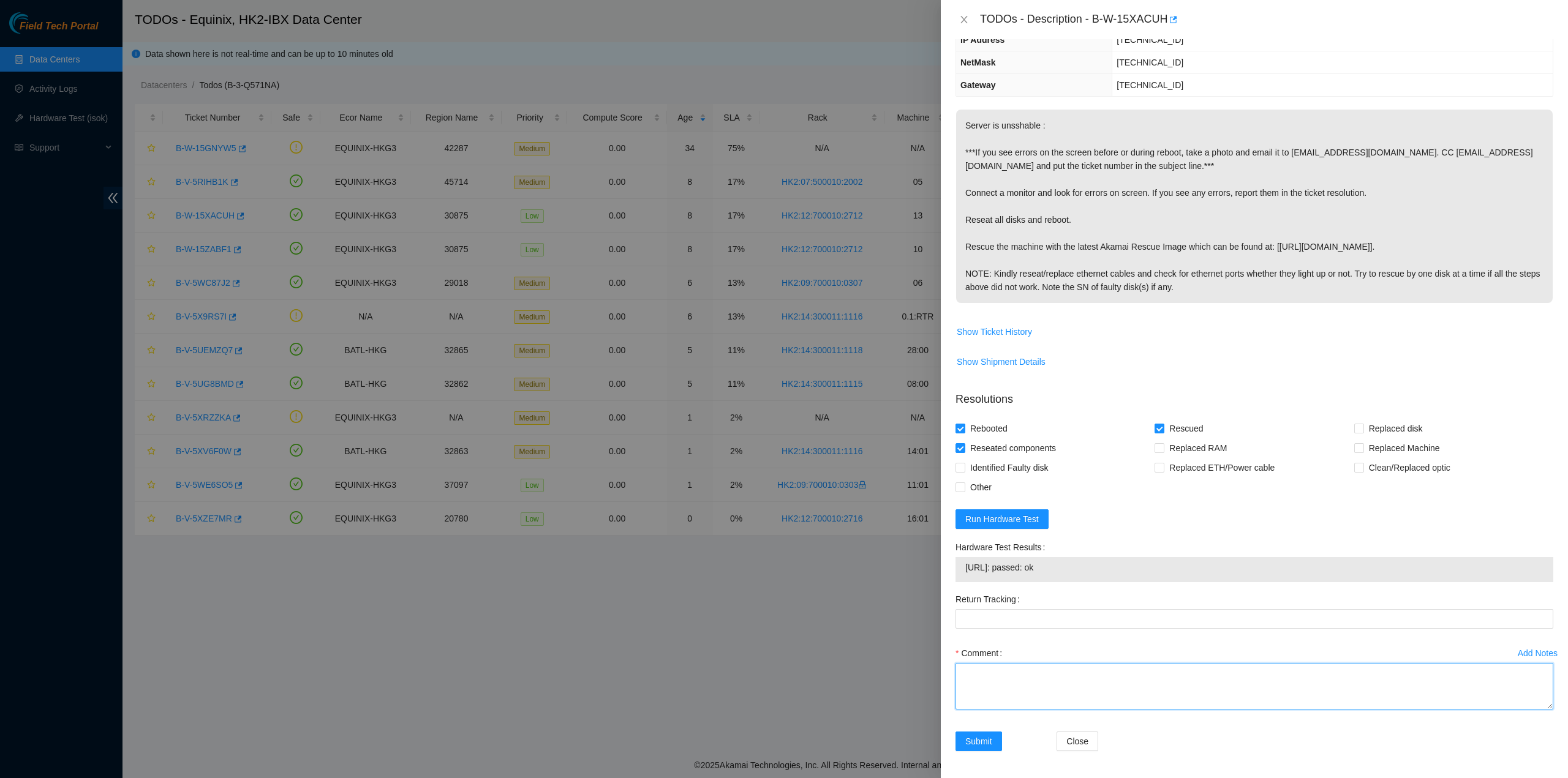
click at [1019, 695] on textarea "Comment" at bounding box center [1254, 686] width 598 height 47
type textarea "pass ok"
click at [992, 743] on span "Submit" at bounding box center [979, 741] width 27 height 14
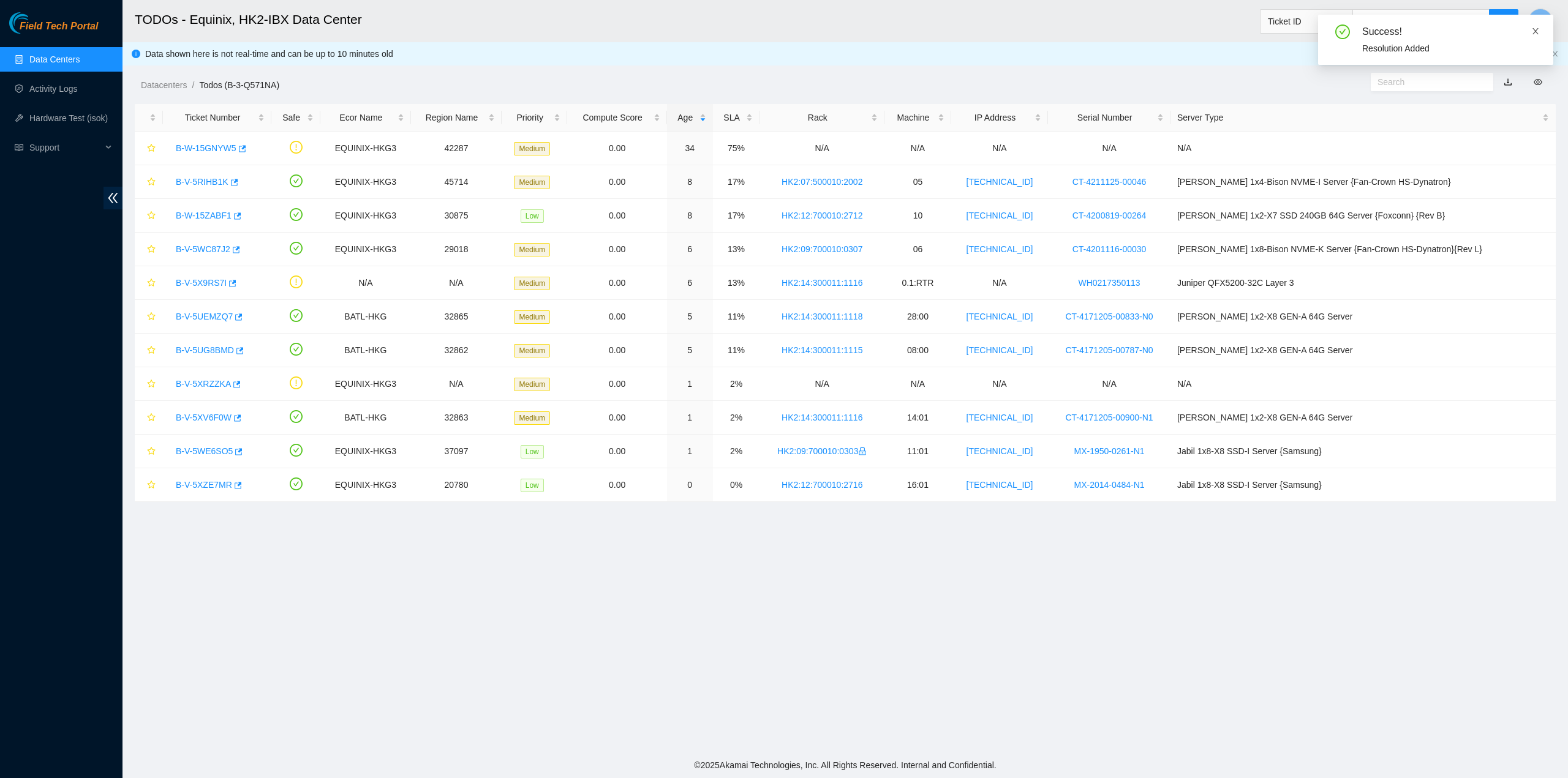
click at [1536, 34] on icon "close" at bounding box center [1535, 31] width 8 height 8
click at [1544, 25] on span "M" at bounding box center [1540, 21] width 8 height 15
click at [1462, 104] on link "Logout" at bounding box center [1449, 108] width 26 height 10
